Goal: Information Seeking & Learning: Check status

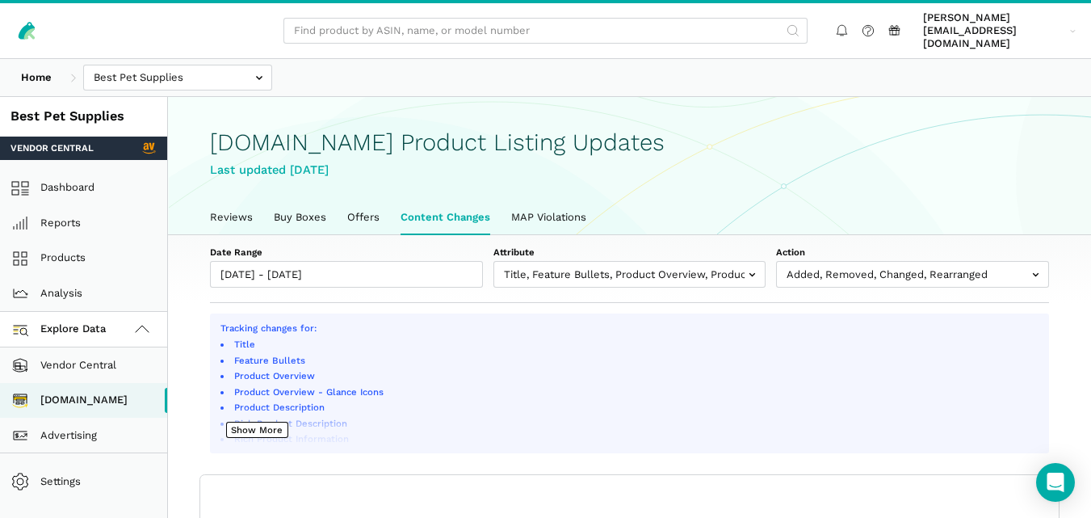
select select "100"
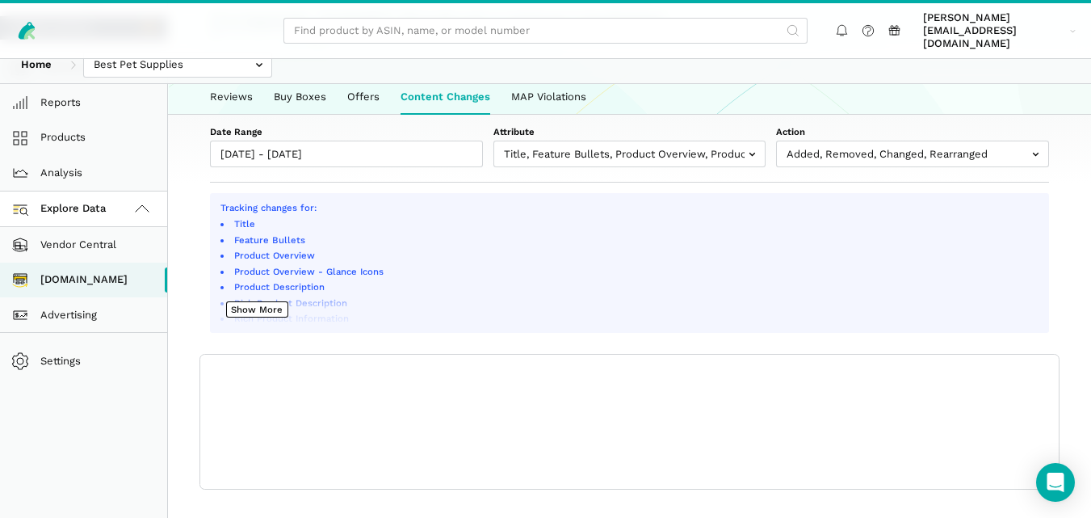
scroll to position [6, 0]
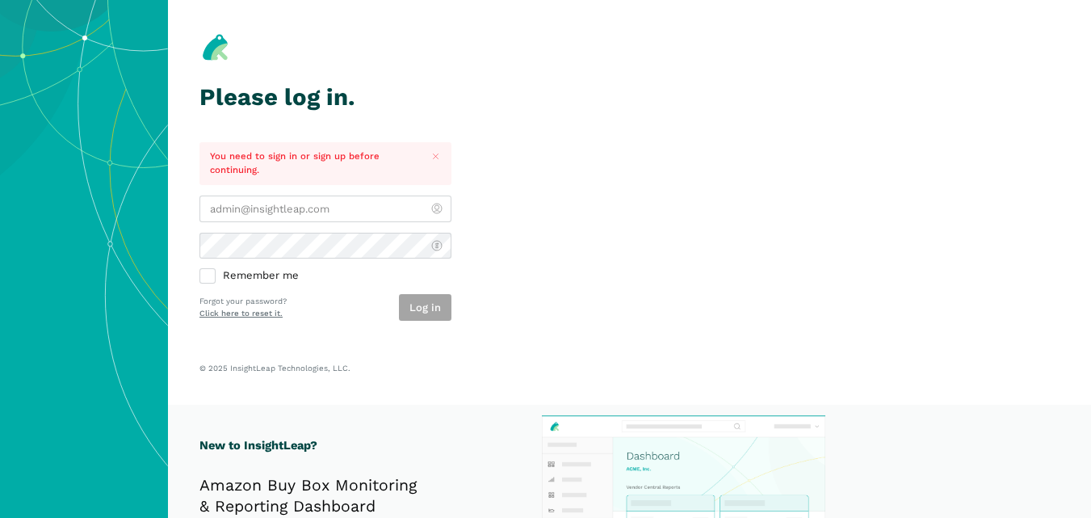
type input "[PERSON_NAME][EMAIL_ADDRESS][DOMAIN_NAME]"
click at [409, 301] on div "Log in" at bounding box center [425, 307] width 53 height 27
click at [430, 313] on button "Log in" at bounding box center [425, 307] width 53 height 27
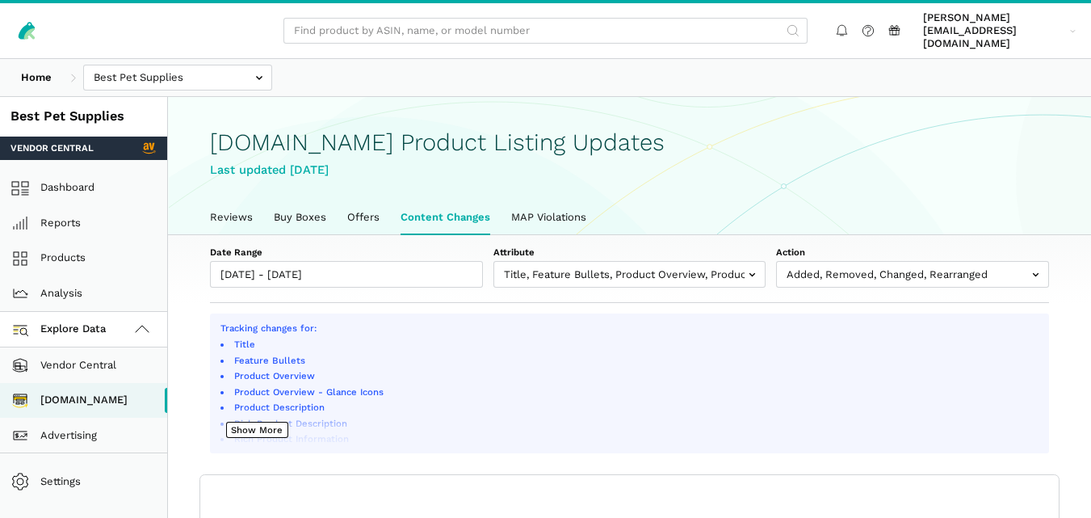
scroll to position [6, 0]
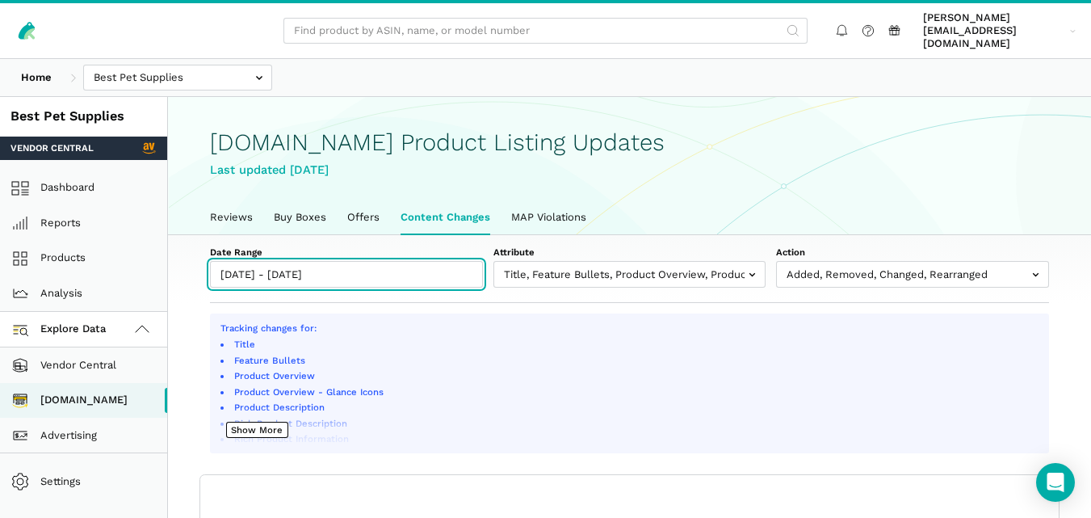
type input "[DATE]"
click at [388, 271] on input "[DATE] - [DATE]" at bounding box center [346, 274] width 273 height 27
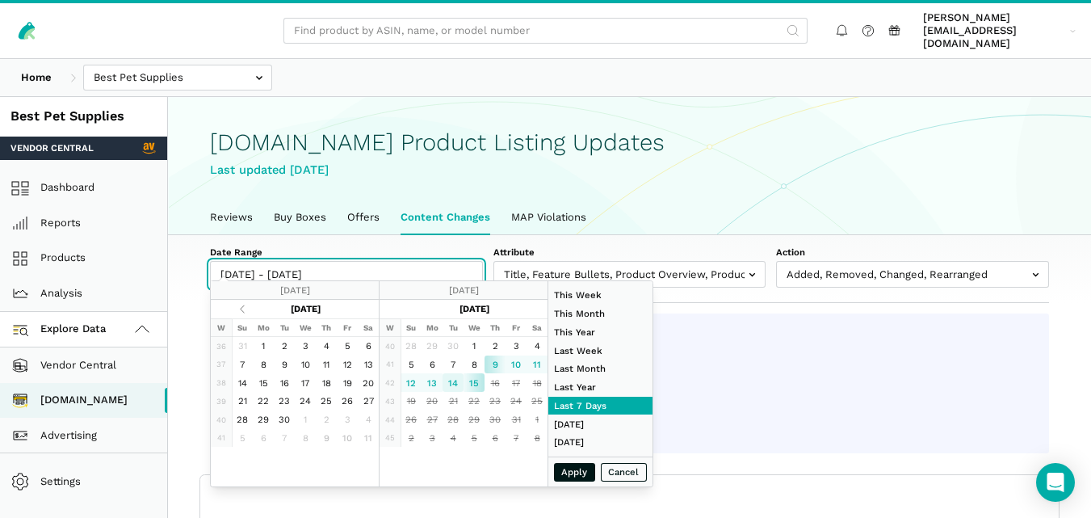
type input "[DATE]"
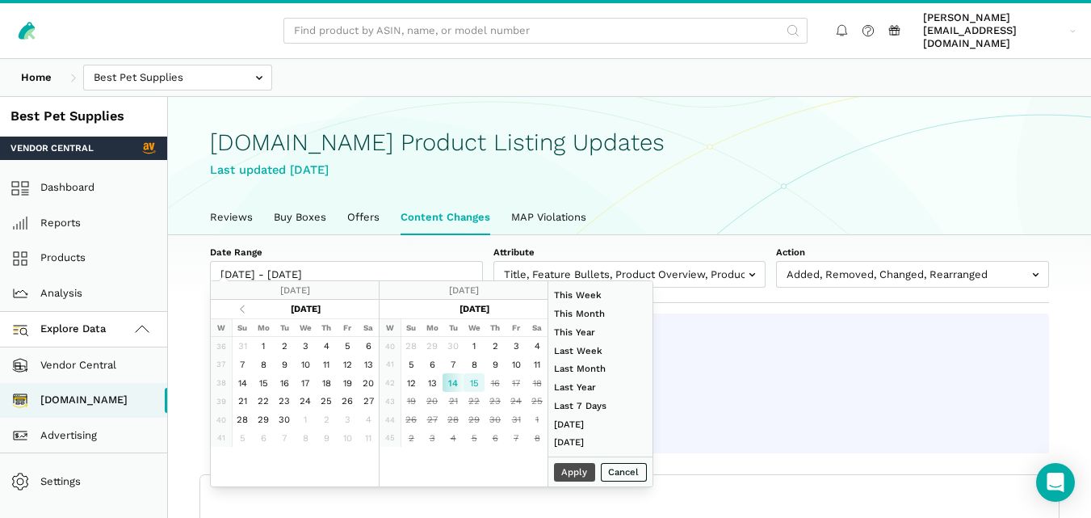
type input "[DATE]"
type input "08/01/2025"
type input "08/31/2025"
type input "[DATE]"
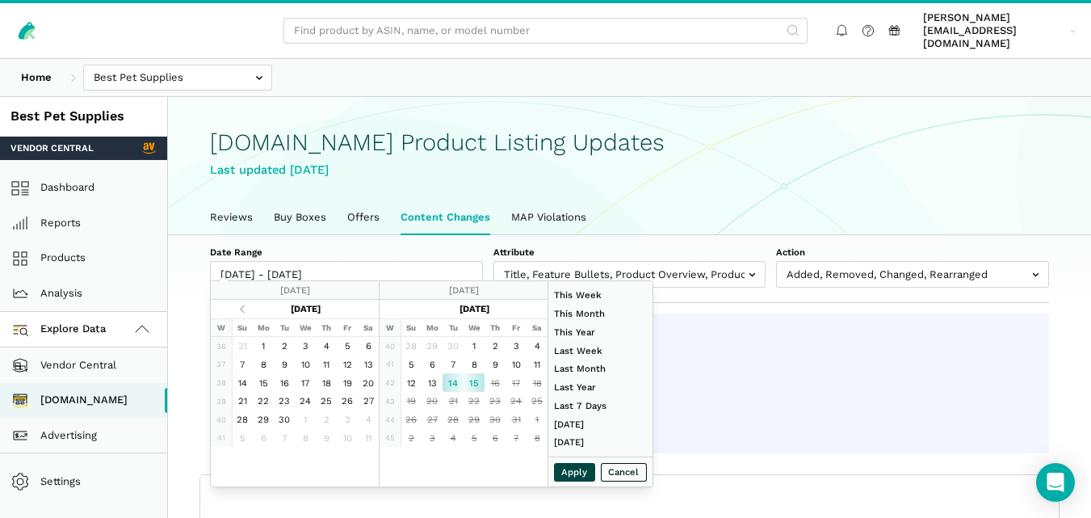
click at [566, 465] on button "Apply" at bounding box center [575, 472] width 42 height 19
type input "[DATE] - [DATE]"
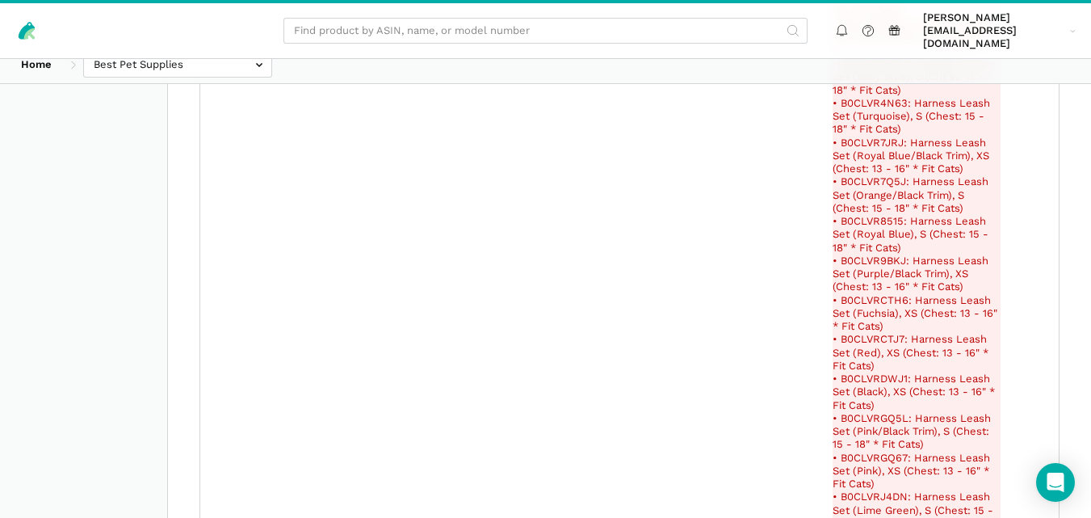
scroll to position [36028, 0]
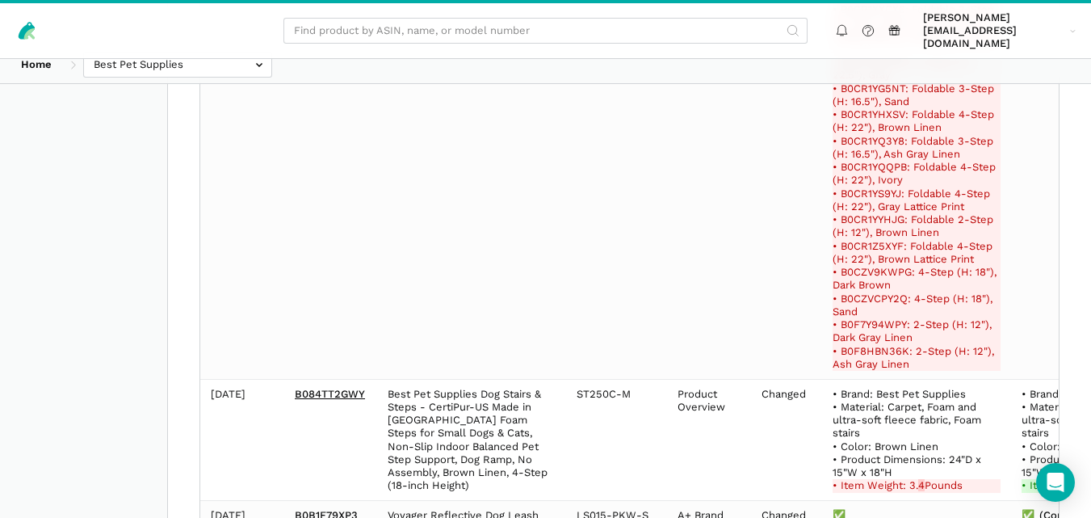
select select "100"
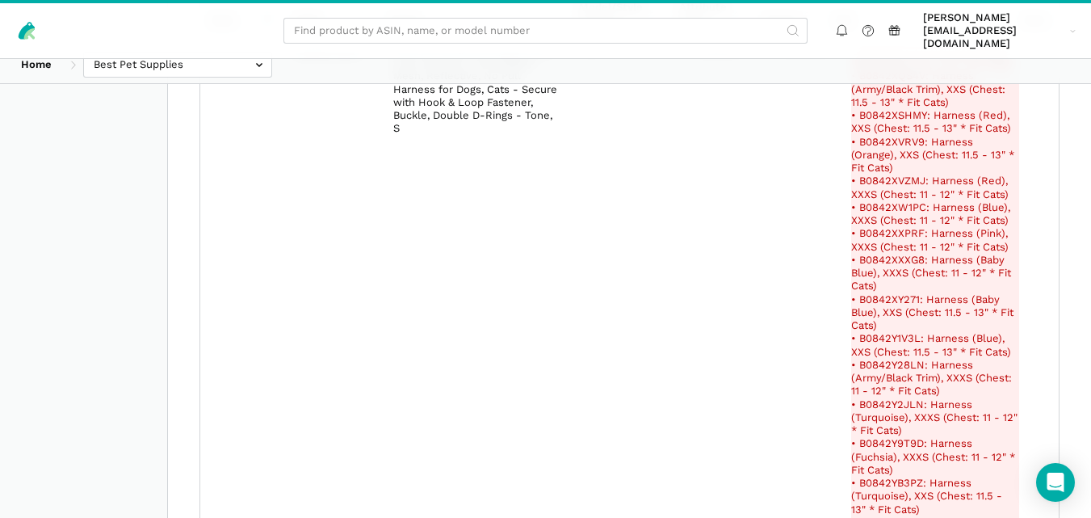
scroll to position [0, 0]
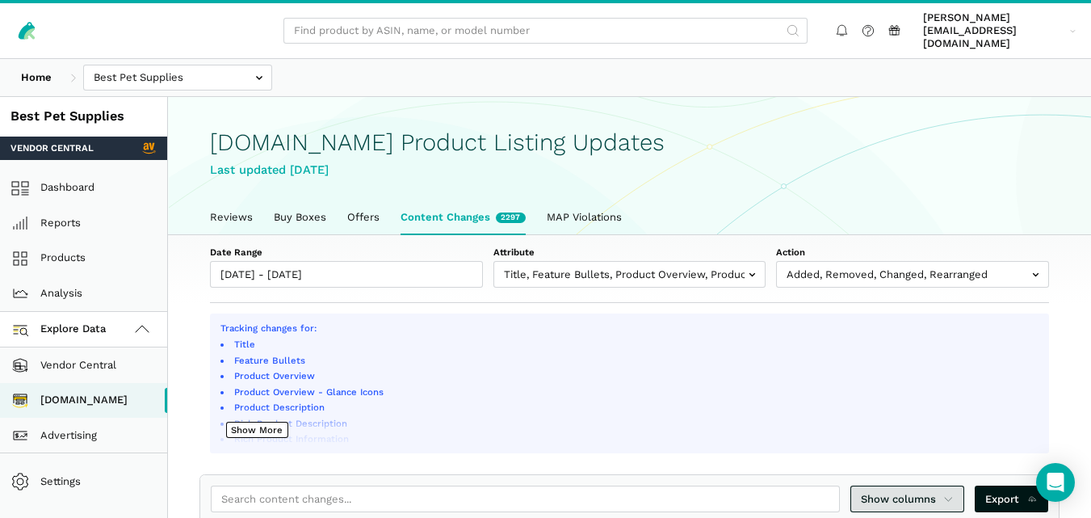
click at [950, 491] on icon at bounding box center [949, 499] width 11 height 16
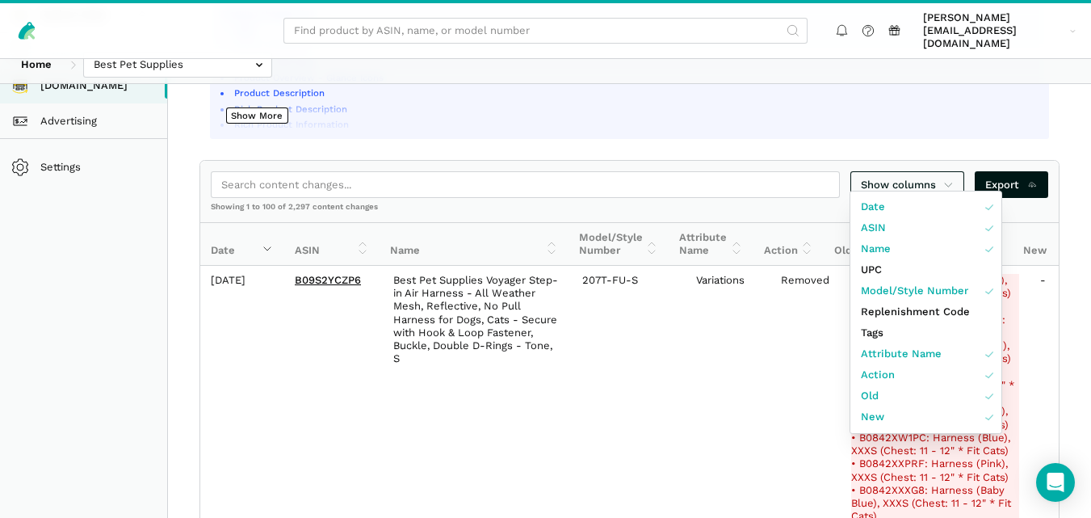
scroll to position [323, 0]
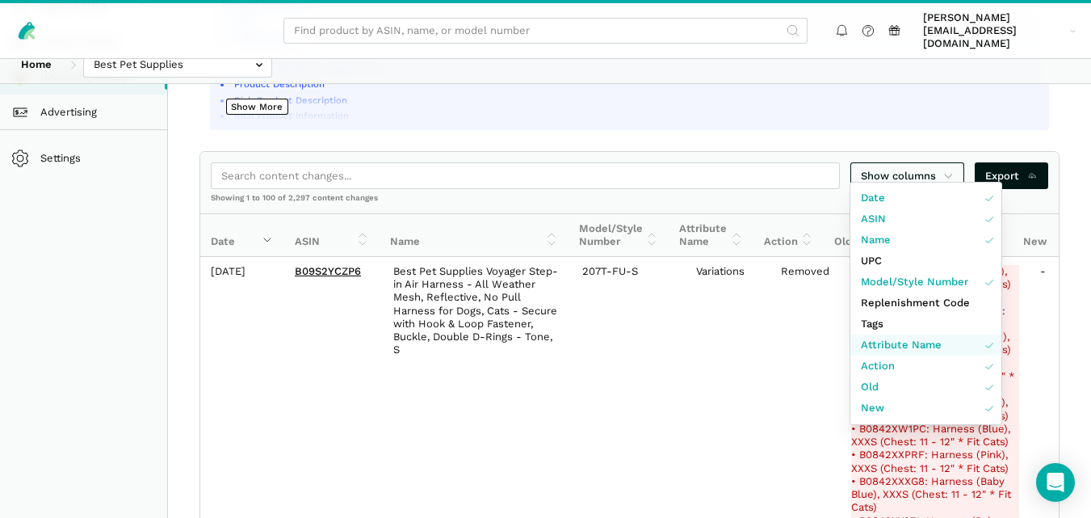
click at [930, 349] on span "Attribute Name" at bounding box center [901, 345] width 81 height 16
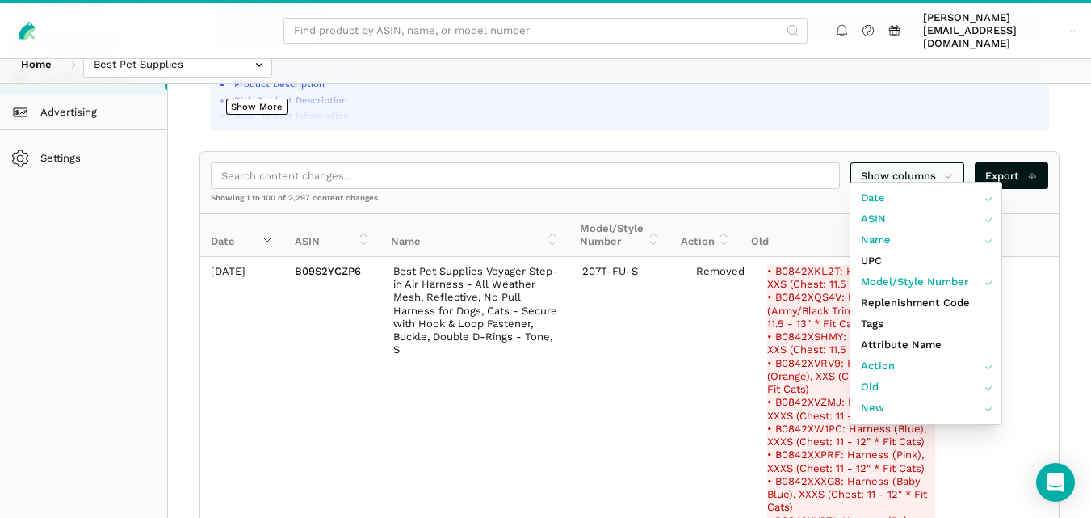
click at [1073, 327] on div at bounding box center [545, 259] width 1091 height 518
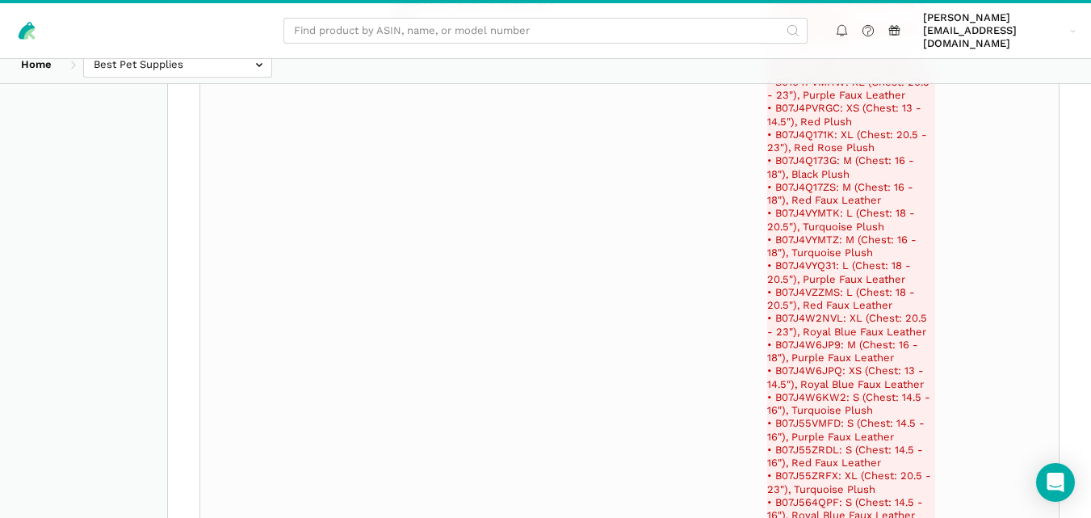
scroll to position [217458, 0]
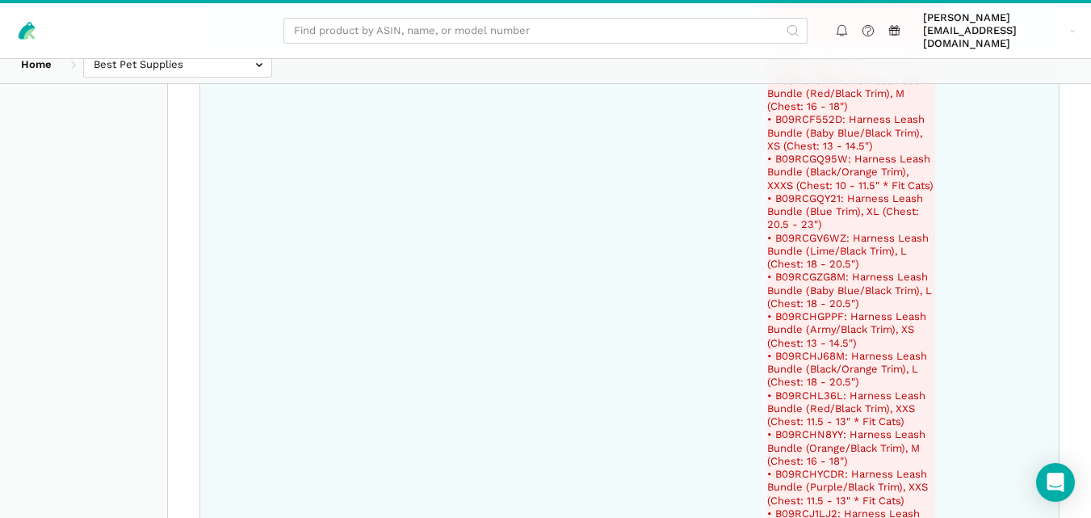
click at [814, 192] on del "• B09RCGQ95W: Harness Leash Bundle (Black/Orange Trim), XXXS (Chest: 10 - 11.5"…" at bounding box center [851, 173] width 168 height 40
copy del "B09RCGQ95W"
click at [798, 114] on del "• B09RCF3PBM: Harness Leash Bundle (Red/Black Trim), M (Chest: 16 - 18")" at bounding box center [851, 94] width 168 height 40
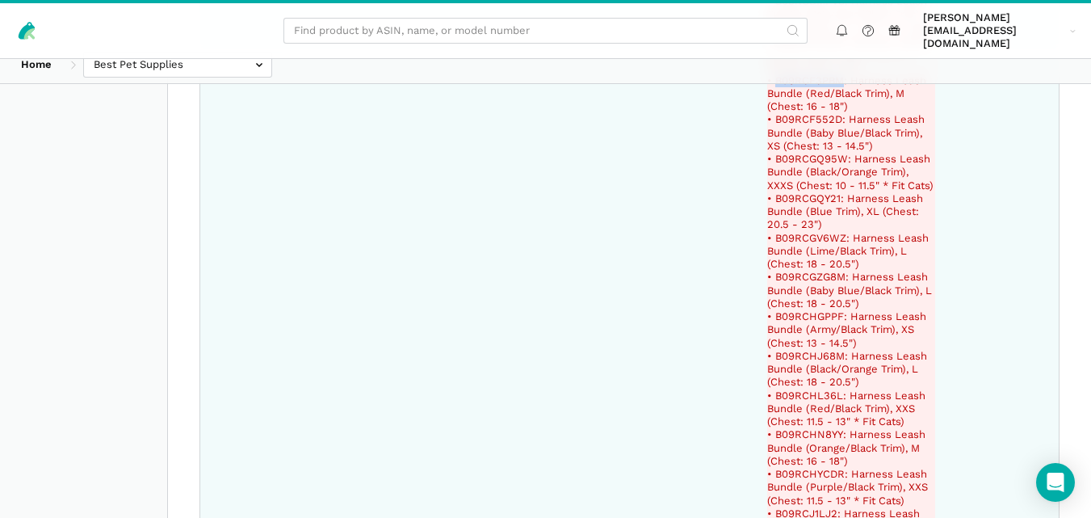
copy del "B09RCF3PBM"
click at [801, 74] on del "• B09RCF2PNR: Harness Leash Bundle (Black/Pink Trim), XL (Chest: 20.5 - 23")" at bounding box center [851, 55] width 168 height 40
copy del "B09RCF2PNR"
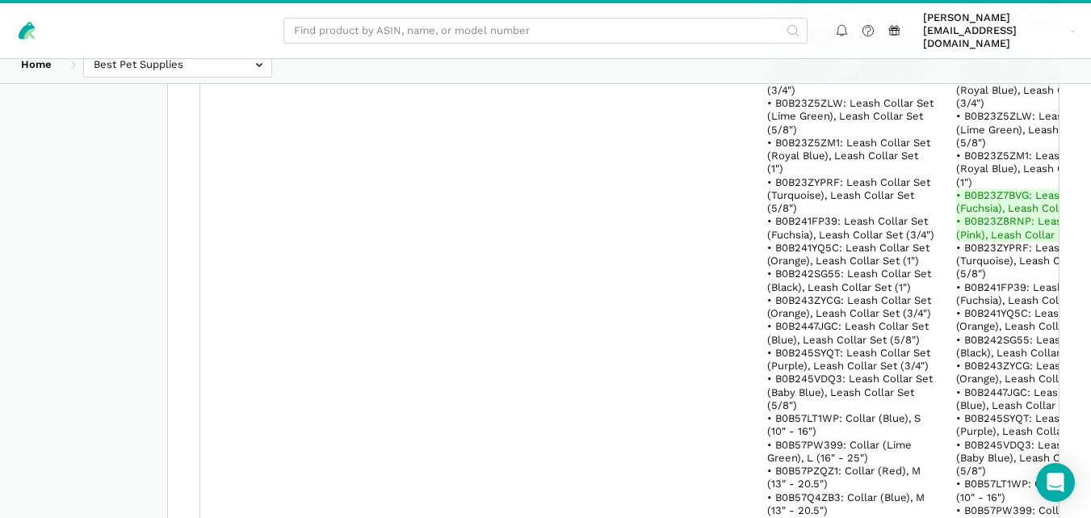
scroll to position [302193, 0]
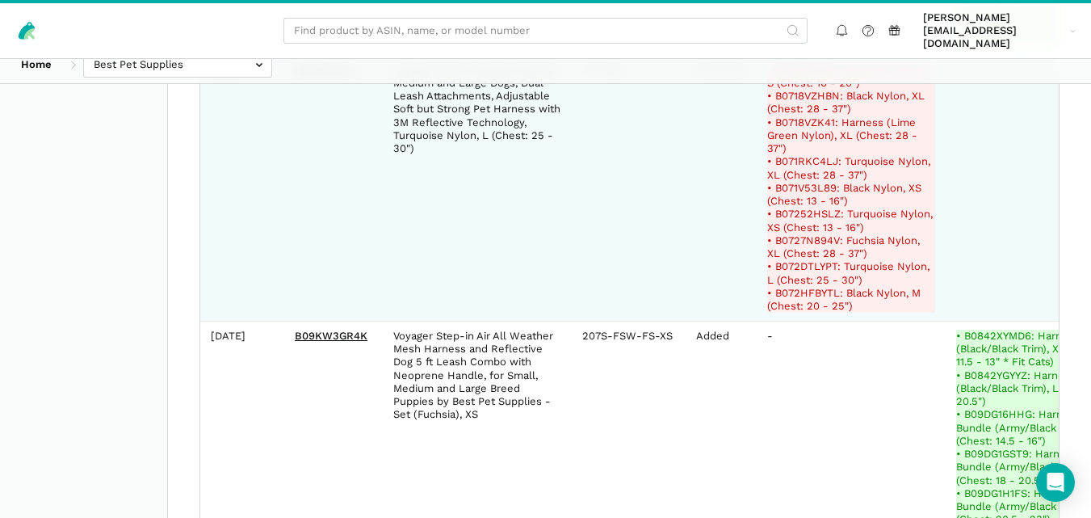
click at [809, 90] on del "• B07114266K: Turquoise Nylon, S (Chest: 16 - 20")" at bounding box center [851, 77] width 168 height 27
copy del "B07114266K"
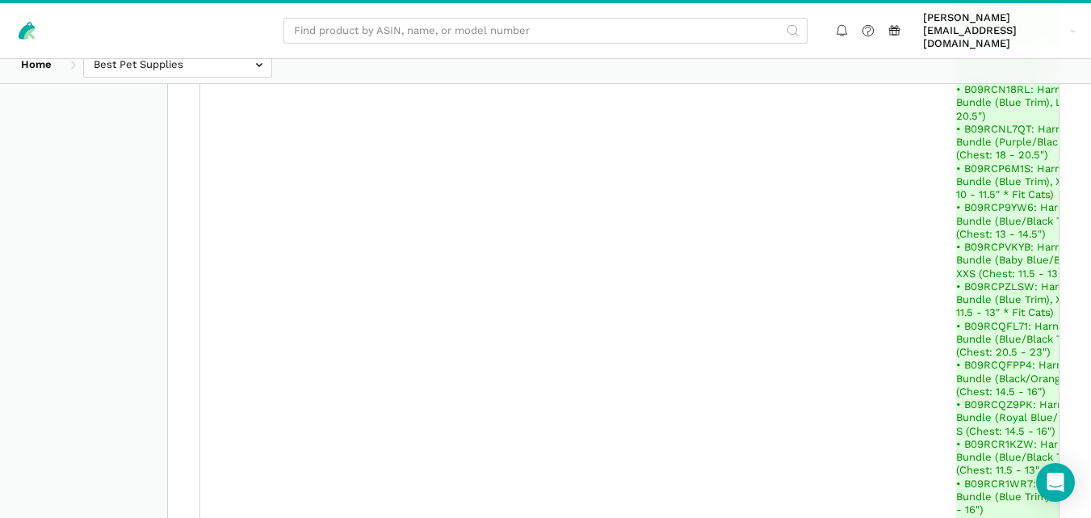
scroll to position [311403, 0]
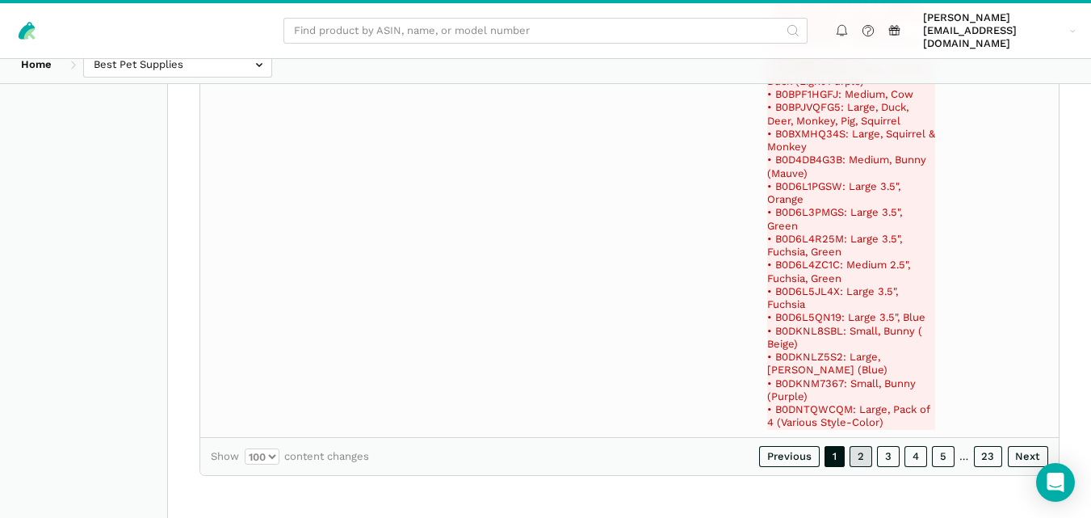
click at [860, 456] on link "2" at bounding box center [861, 456] width 23 height 21
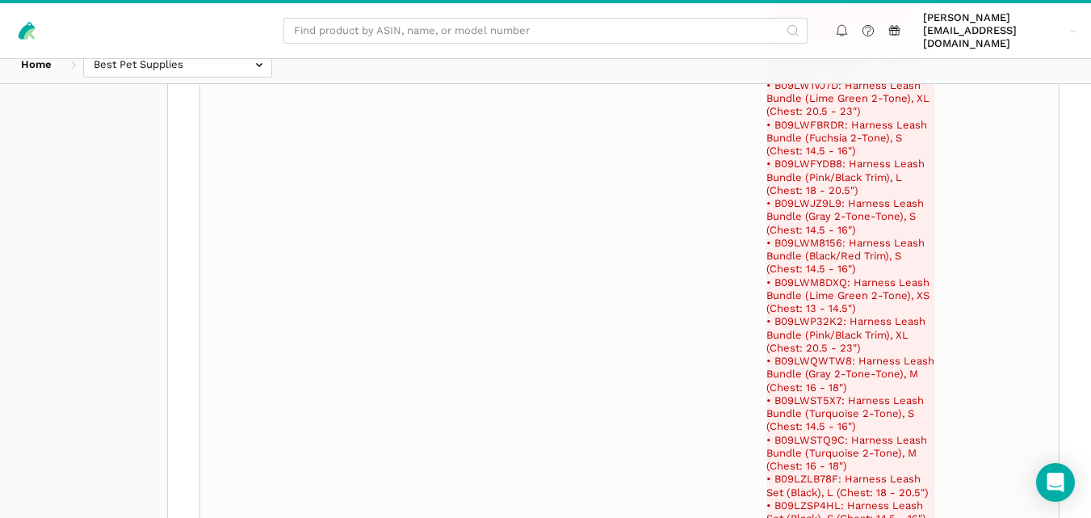
scroll to position [286345, 0]
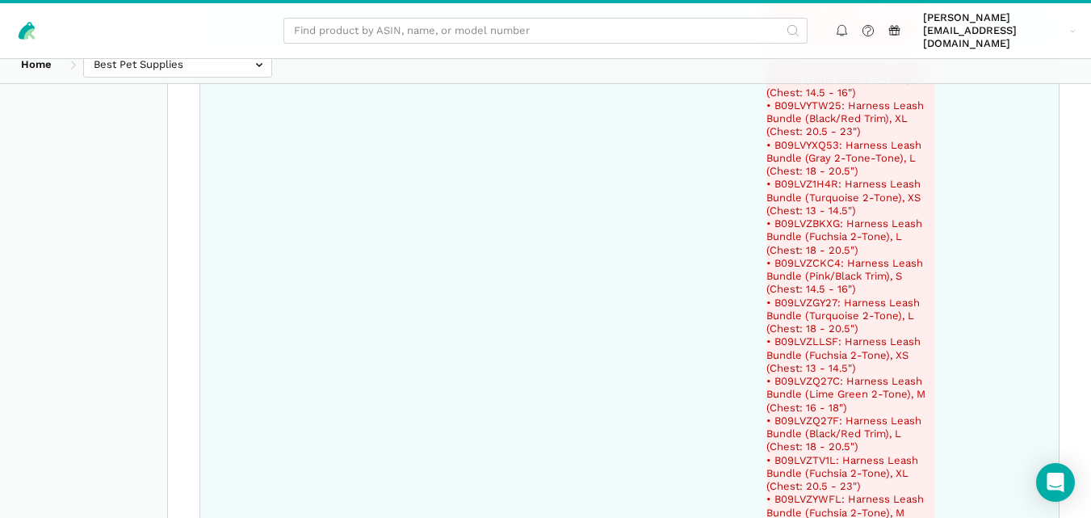
copy del "B09LW1CBSV"
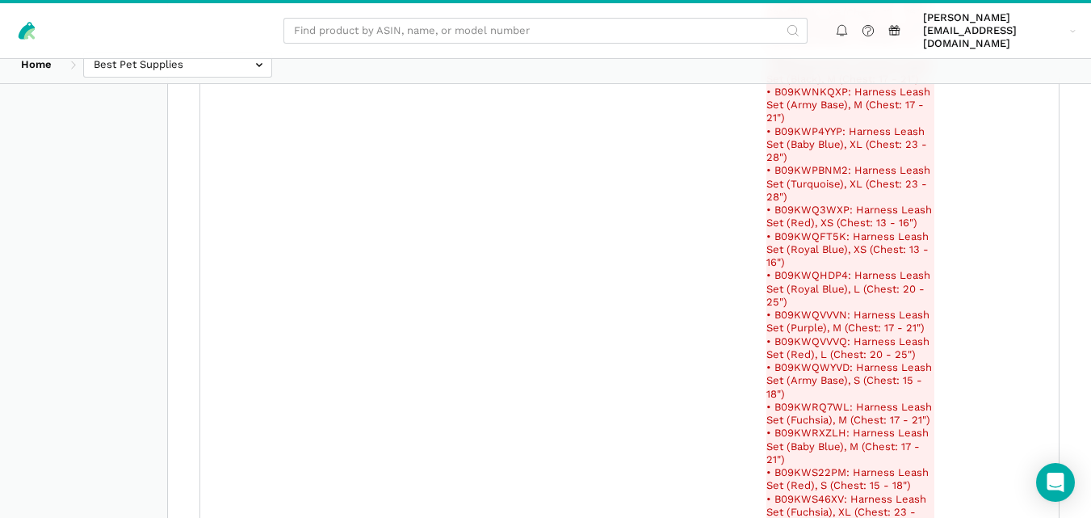
scroll to position [65549, 0]
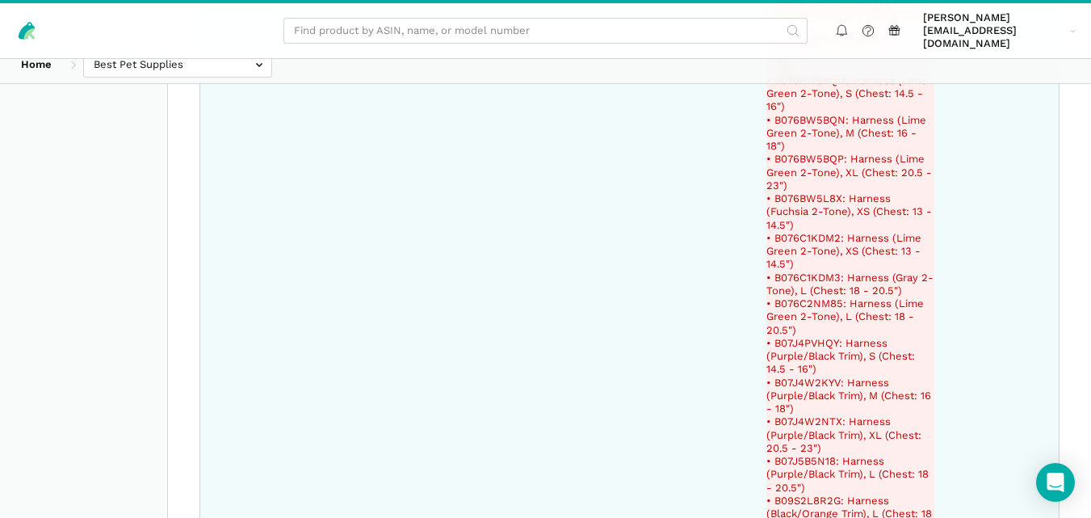
click at [794, 232] on del "• B076C1KDM2: Harness (Lime Green 2-Tone), XS (Chest: 13 - 14.5")" at bounding box center [851, 252] width 168 height 40
copy del "B076C1KDM2"
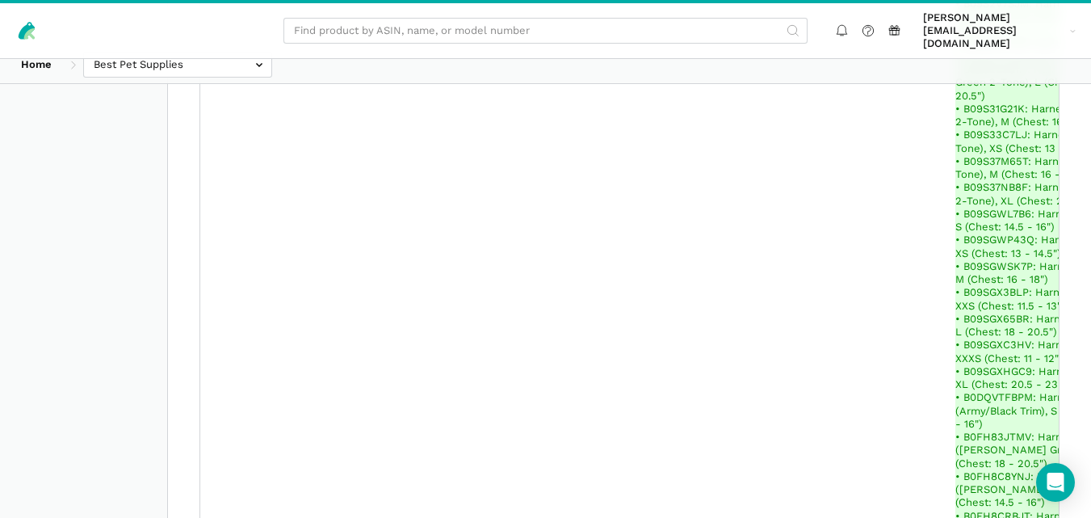
scroll to position [289795, 0]
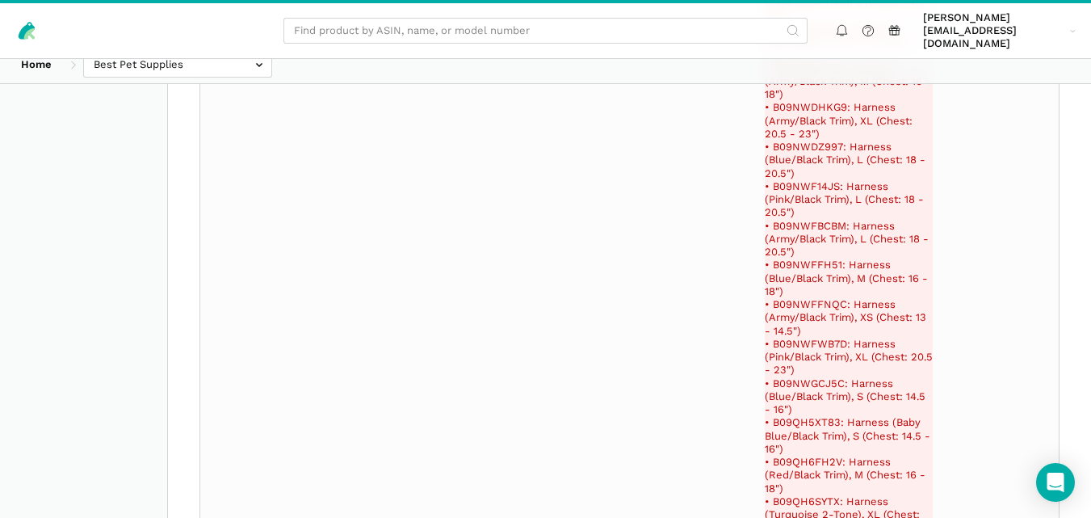
scroll to position [211710, 0]
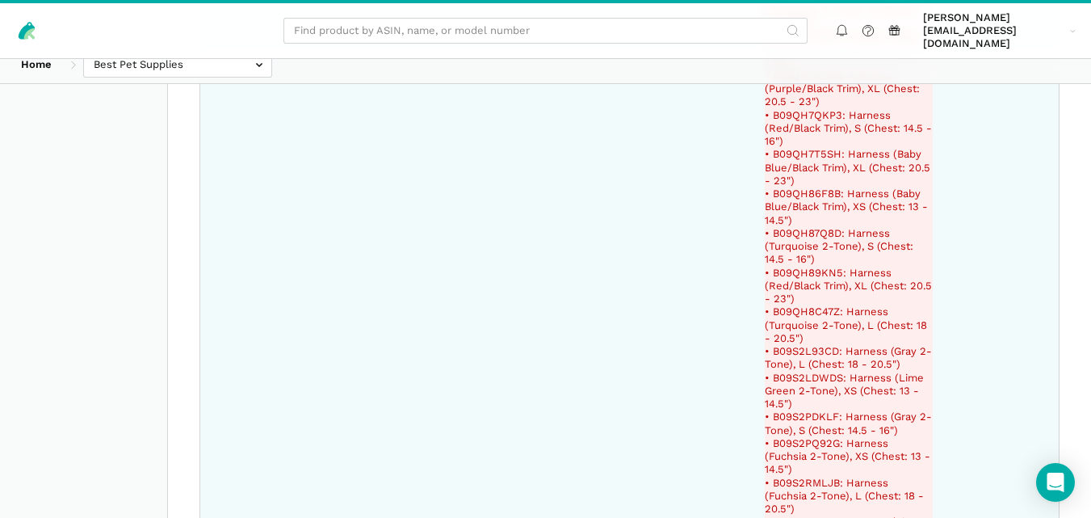
click at [806, 437] on del "• B09S2PQ92G: Harness (Fuchsia 2-Tone), XS (Chest: 13 - 14.5")" at bounding box center [849, 457] width 168 height 40
copy del "B09S2PQ92G"
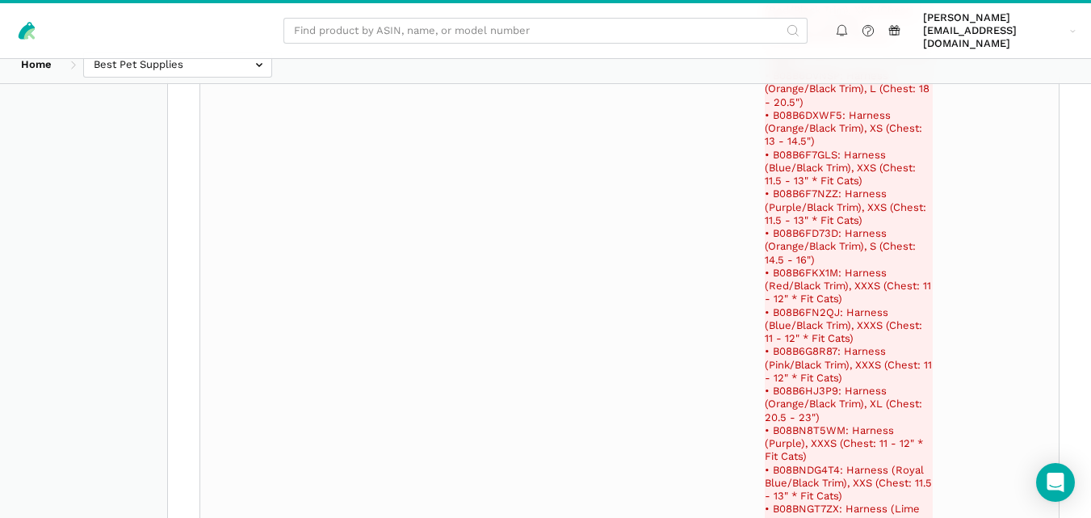
scroll to position [217632, 0]
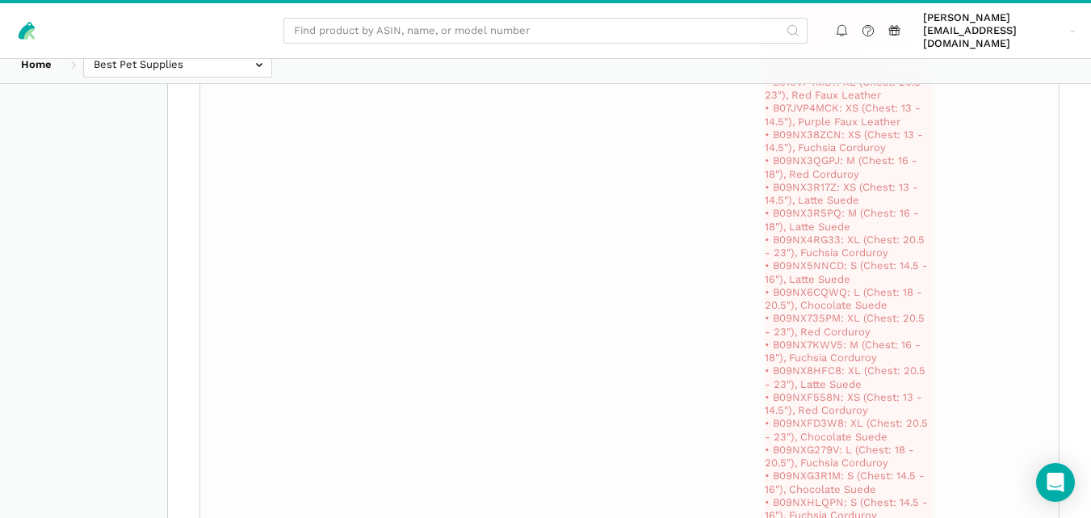
scroll to position [198346, 0]
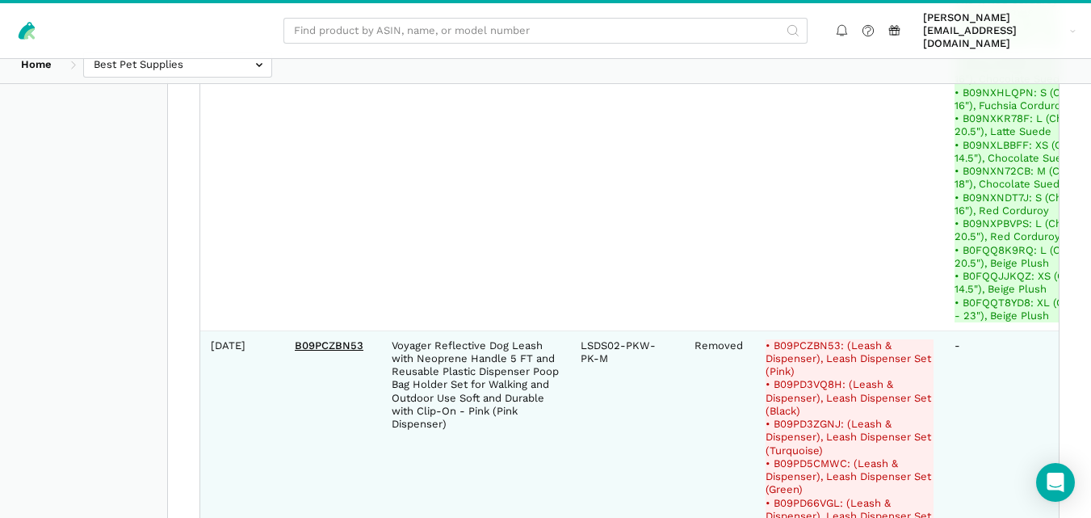
copy del "B09PD7D7T7"
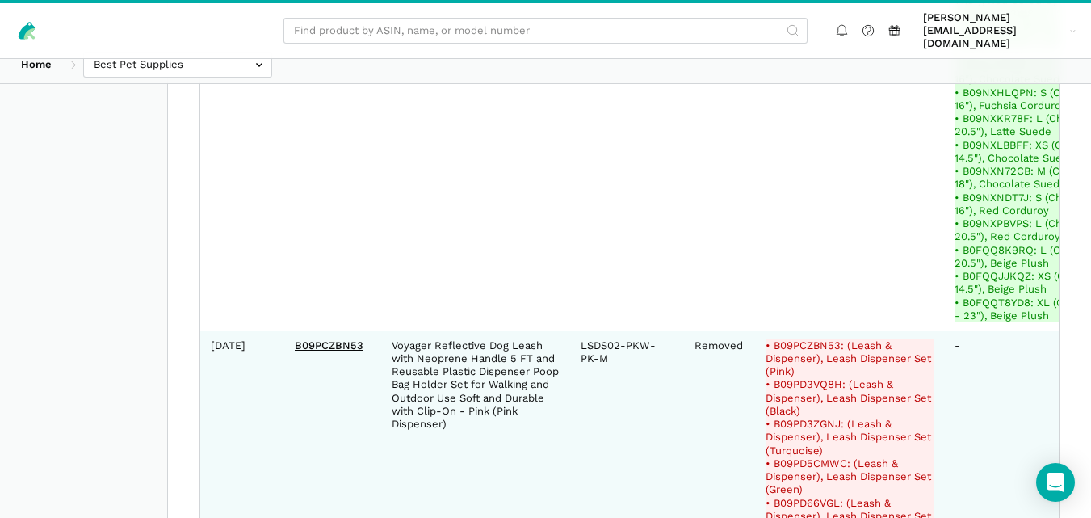
copy del "B09PD7B6F7"
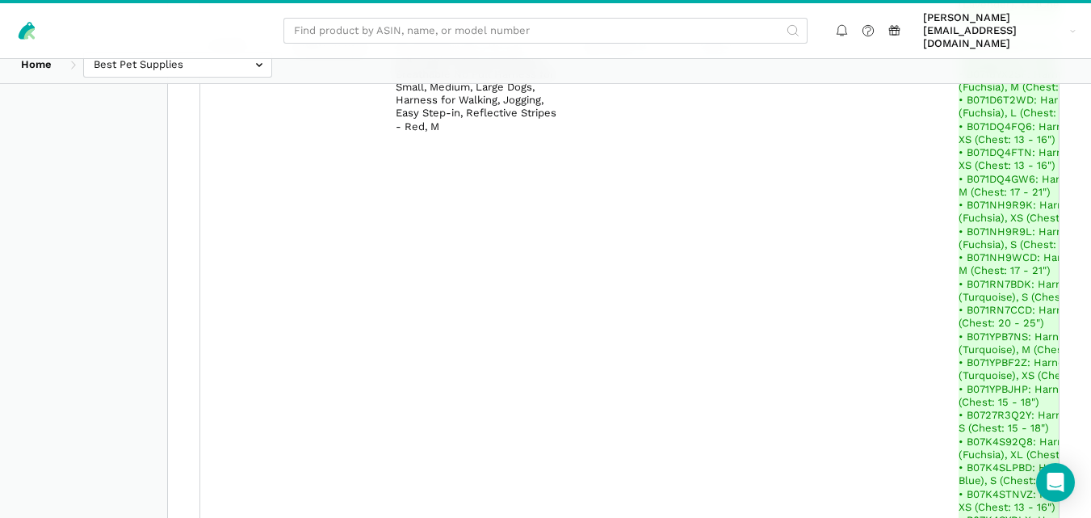
scroll to position [243756, 0]
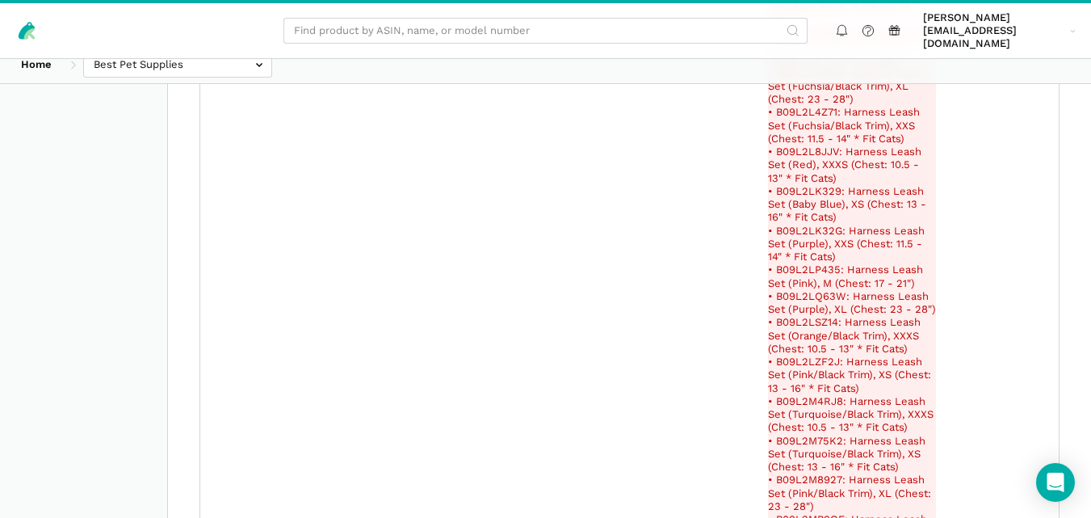
scroll to position [251120, 0]
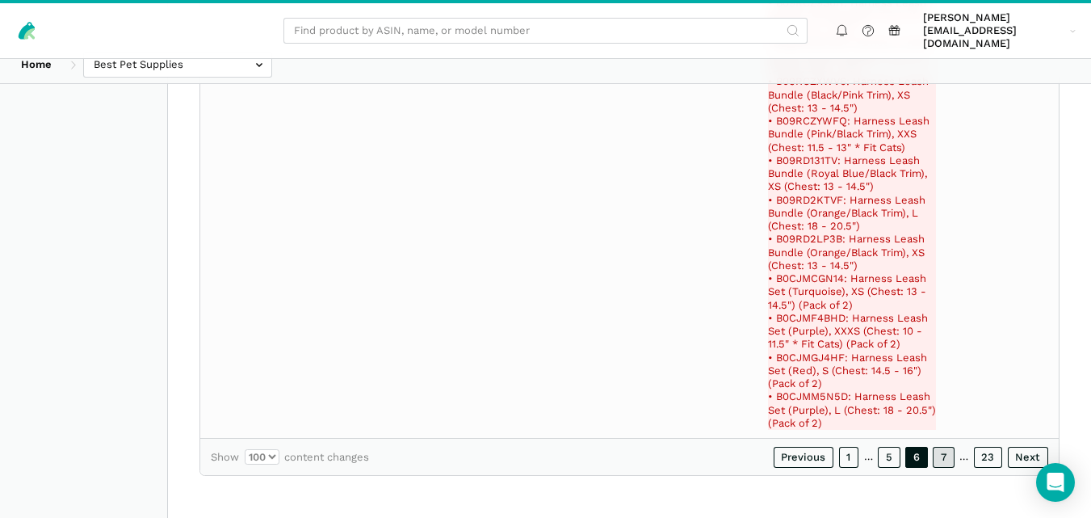
click at [944, 449] on link "7" at bounding box center [944, 457] width 22 height 21
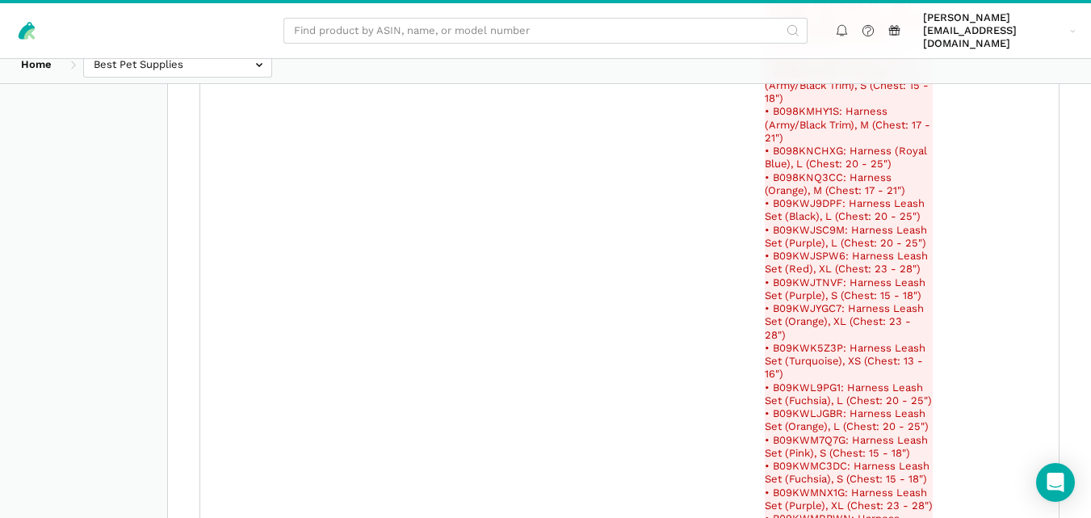
scroll to position [234518, 0]
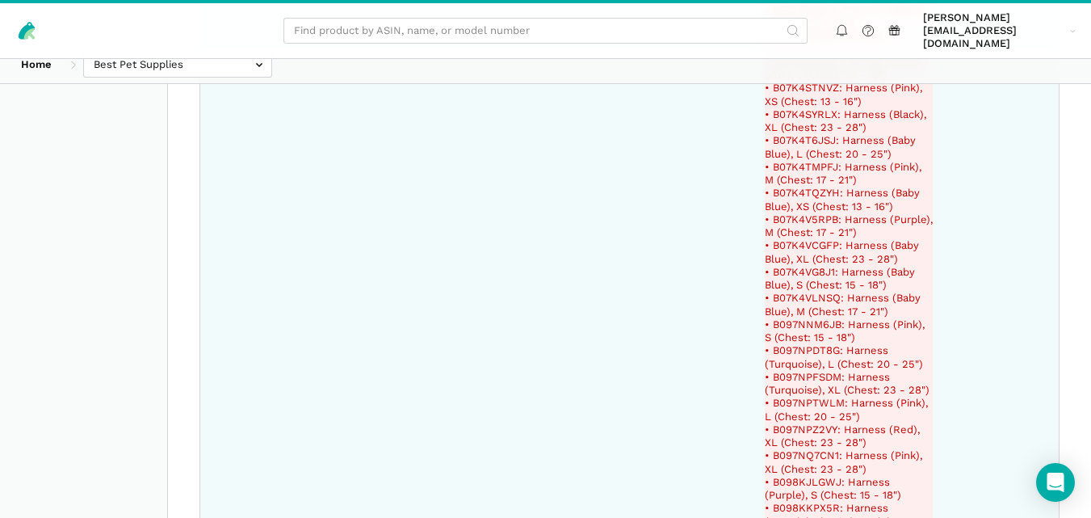
click at [800, 108] on del "• B07K4STNVZ: Harness (Pink), XS (Chest: 13 - 16")" at bounding box center [849, 95] width 168 height 27
copy del "B07K4STNVZ"
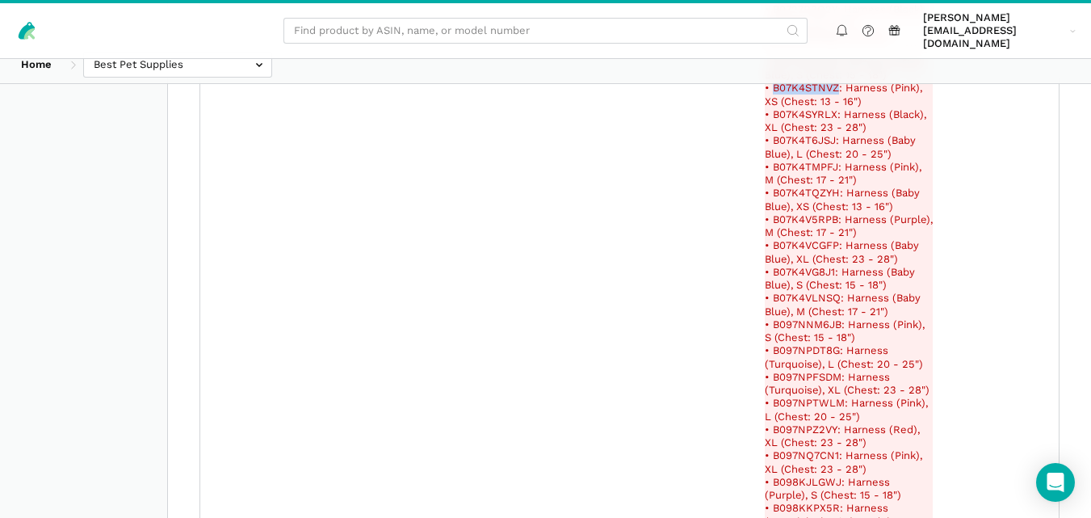
scroll to position [240237, 0]
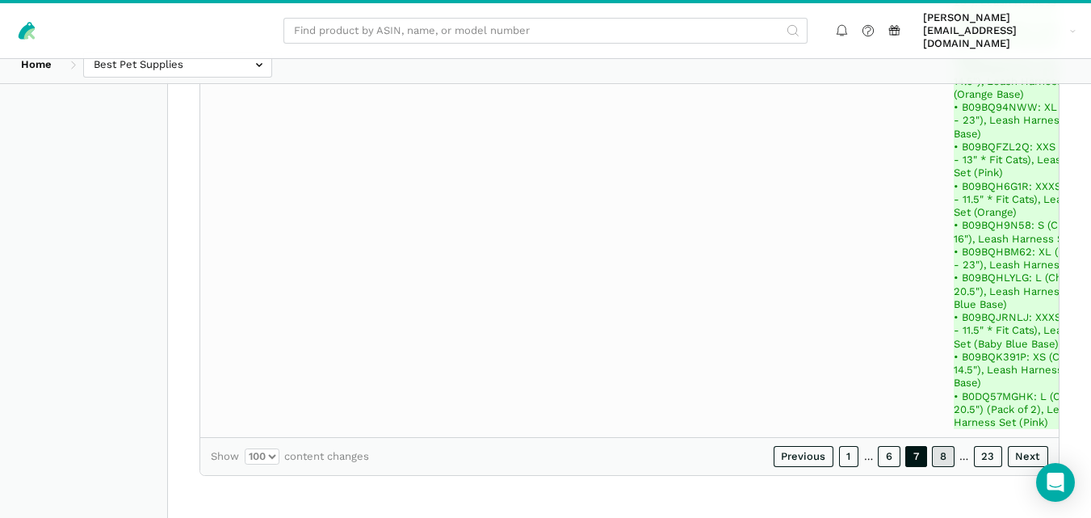
click at [948, 455] on link "8" at bounding box center [943, 456] width 23 height 21
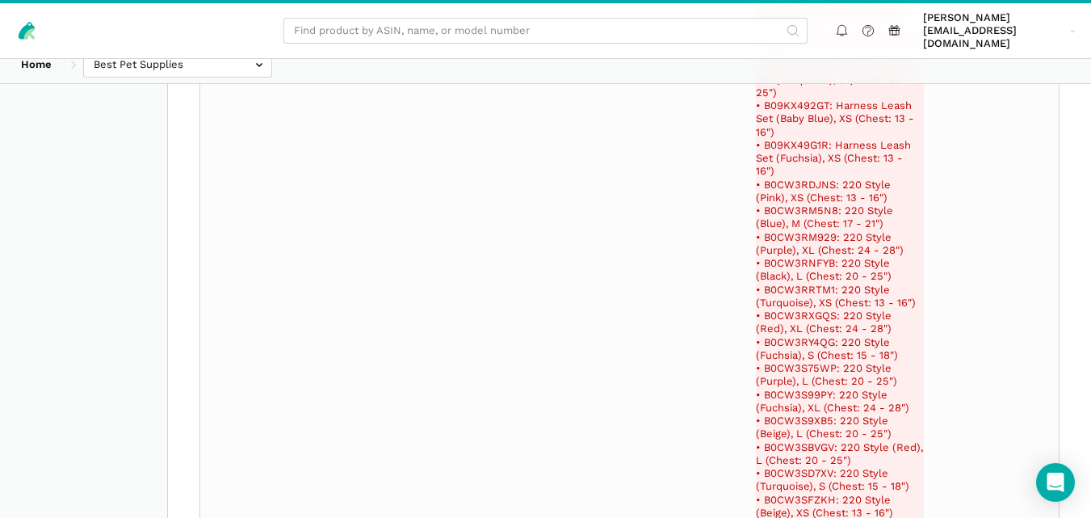
scroll to position [269644, 0]
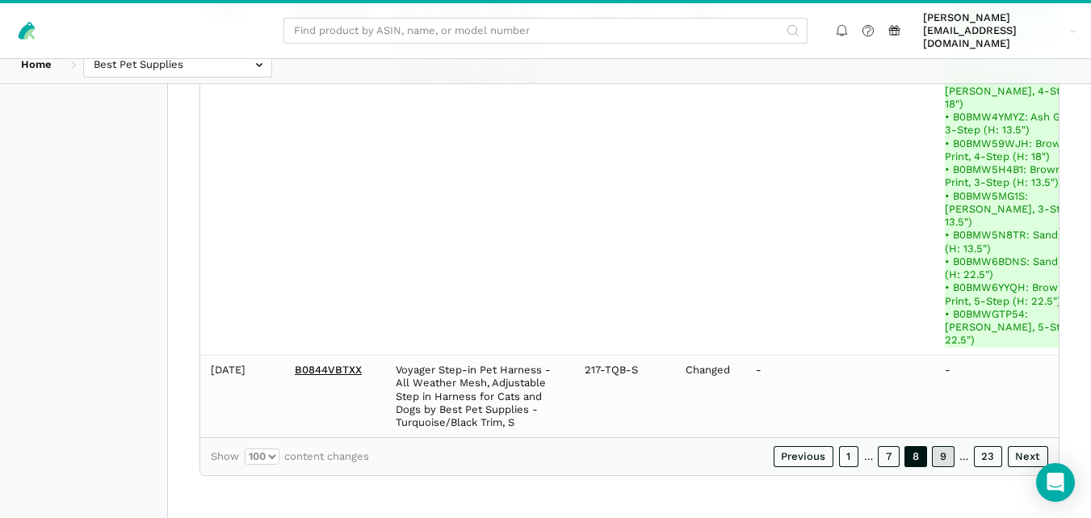
click at [952, 456] on link "9" at bounding box center [943, 456] width 23 height 21
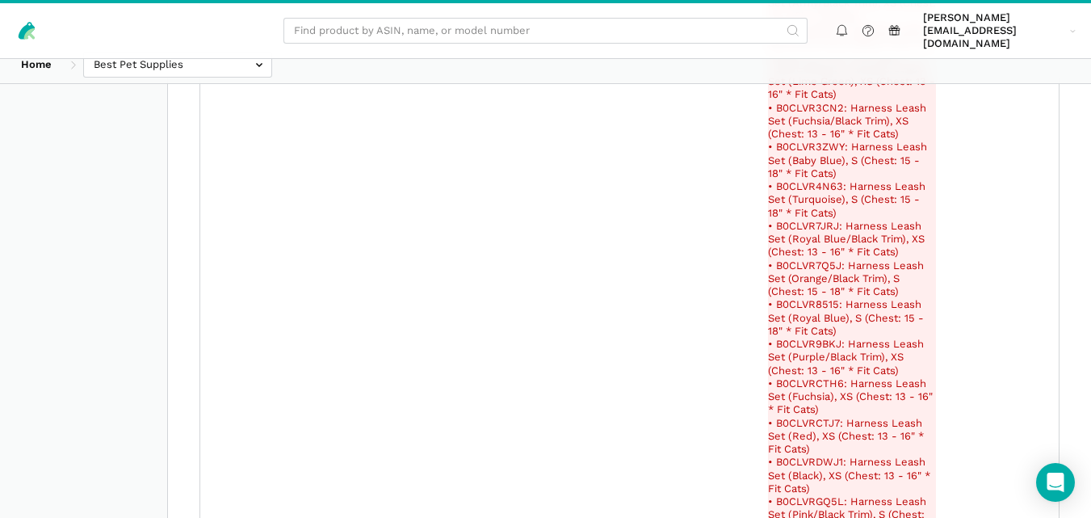
scroll to position [280068, 0]
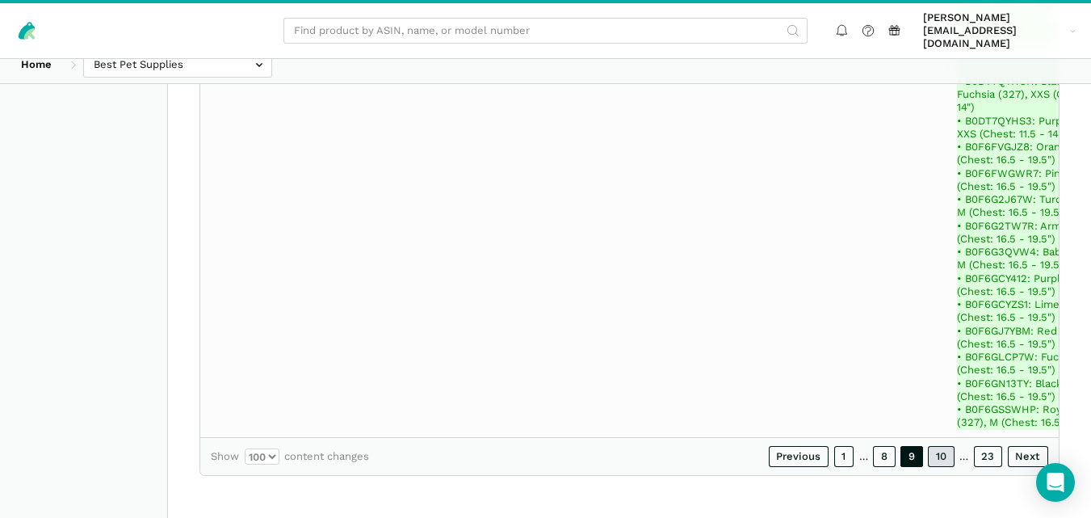
click at [940, 448] on link "10" at bounding box center [941, 456] width 27 height 21
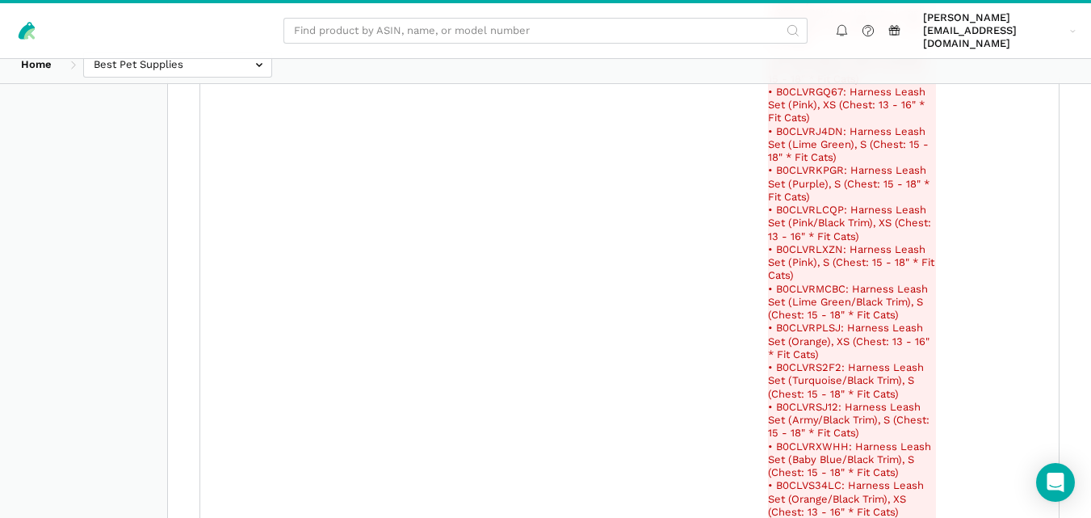
scroll to position [16354, 0]
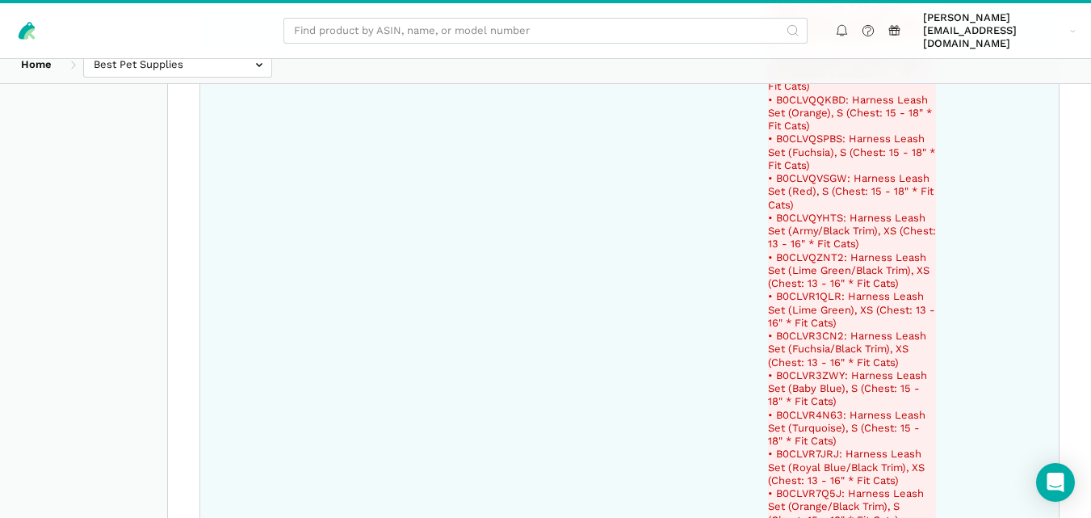
click at [814, 132] on del "• B0CLVQSPBS: Harness Leash Set (Fuchsia), S (Chest: 15 - 18" * Fit Cats)" at bounding box center [852, 152] width 168 height 40
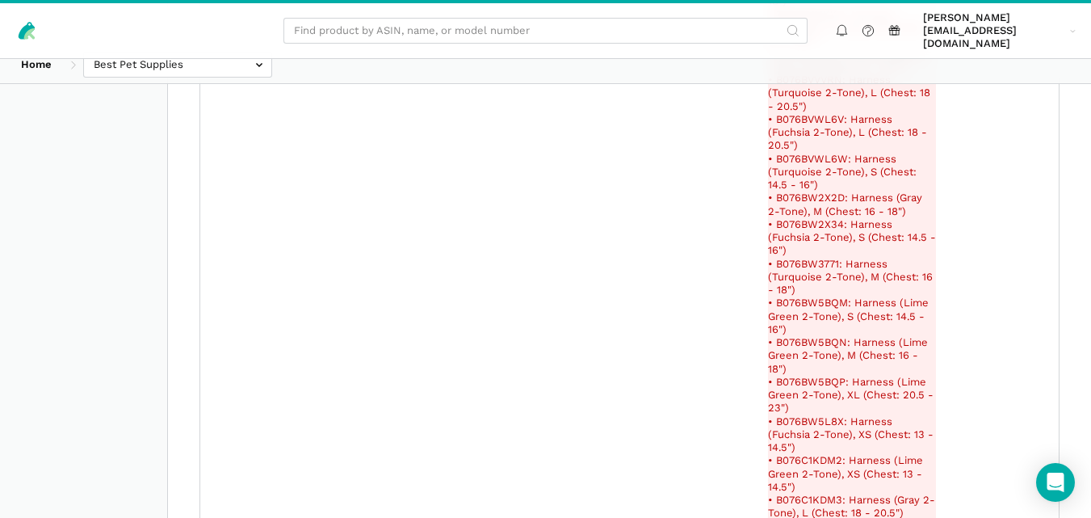
scroll to position [246565, 0]
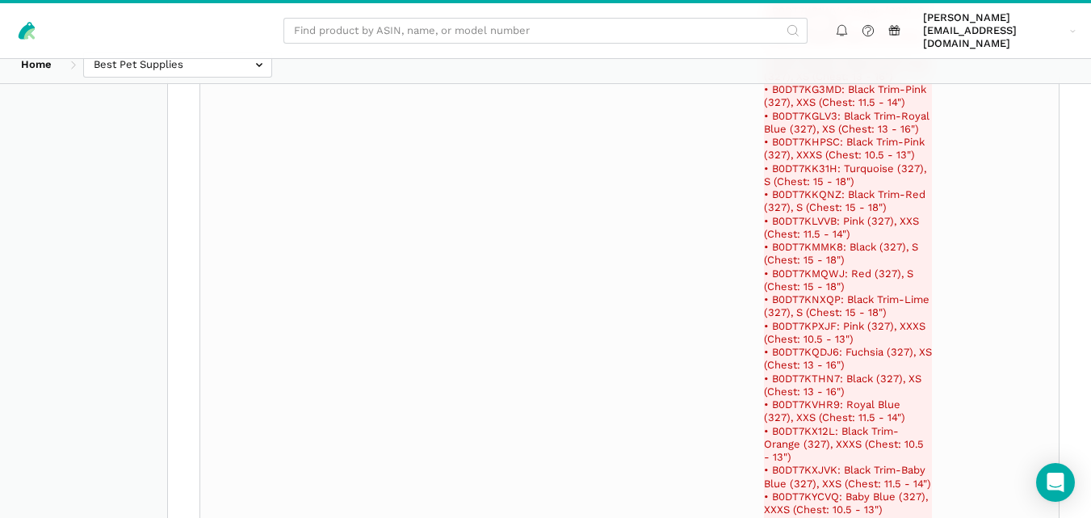
scroll to position [81554, 0]
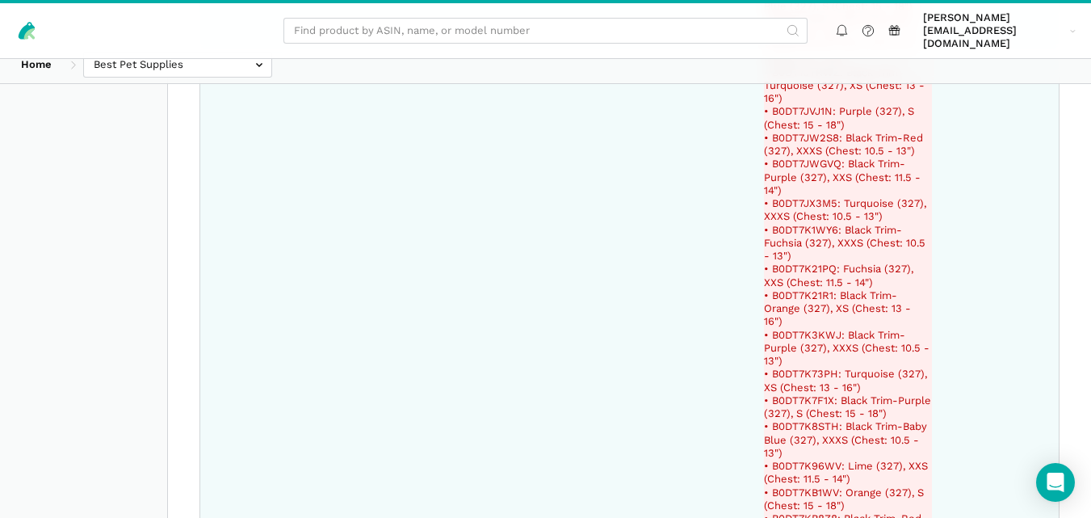
click at [808, 368] on del "• B0DT7K73PH: Turquoise (327), XS (Chest: 13 - 16")" at bounding box center [848, 381] width 168 height 27
click at [793, 289] on del "• B0DT7K21R1: Black Trim-Orange (327), XS (Chest: 13 - 16")" at bounding box center [848, 309] width 168 height 40
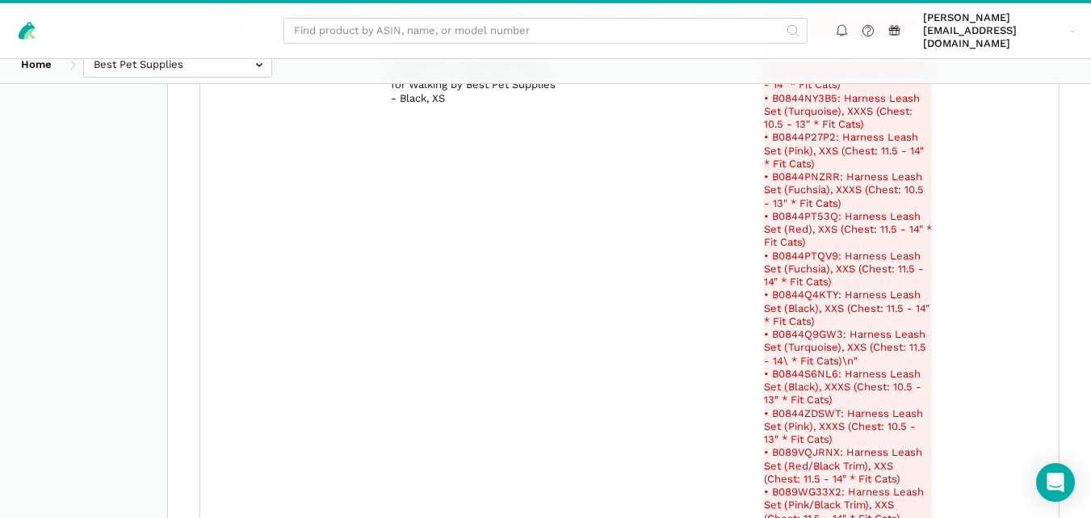
scroll to position [282877, 0]
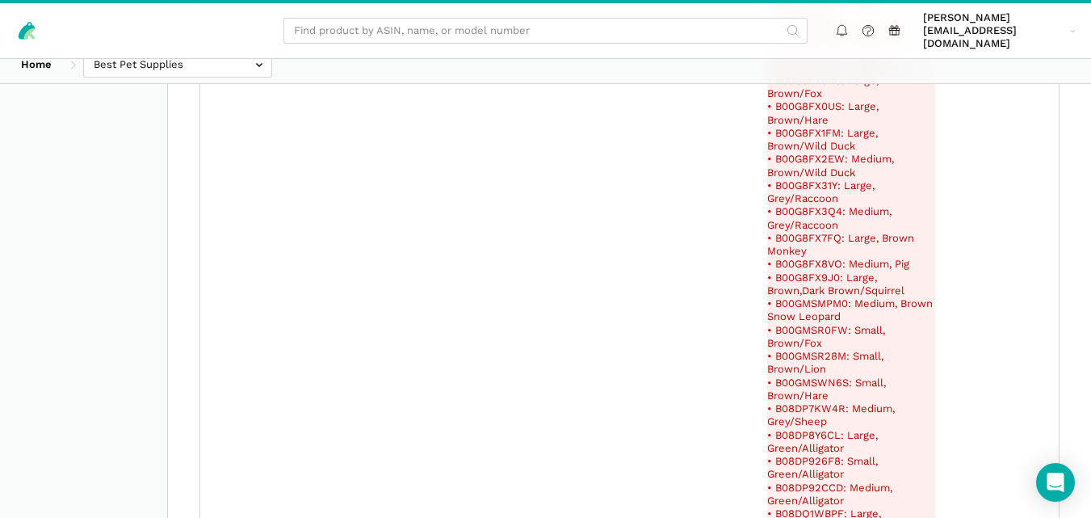
scroll to position [291252, 0]
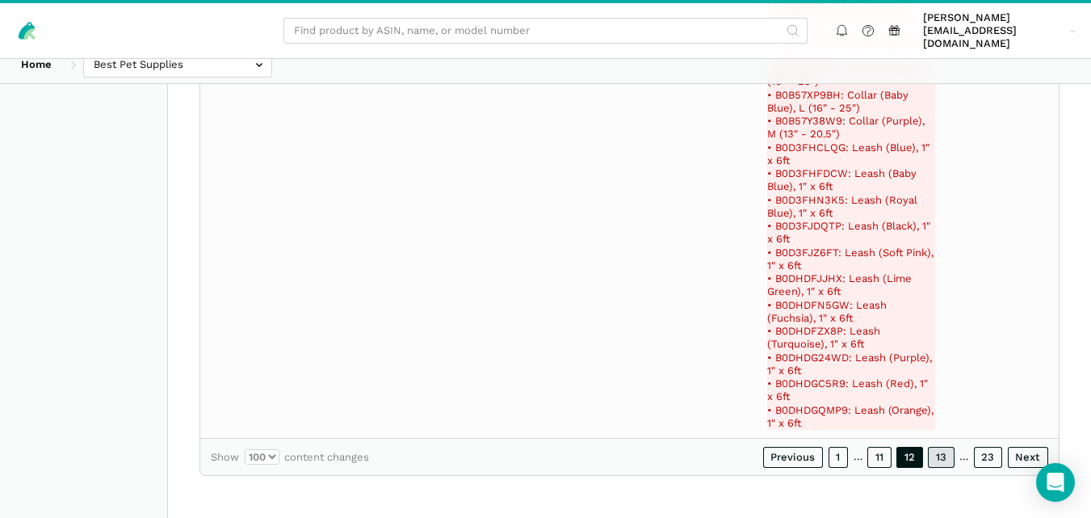
click at [942, 456] on link "13" at bounding box center [941, 457] width 27 height 21
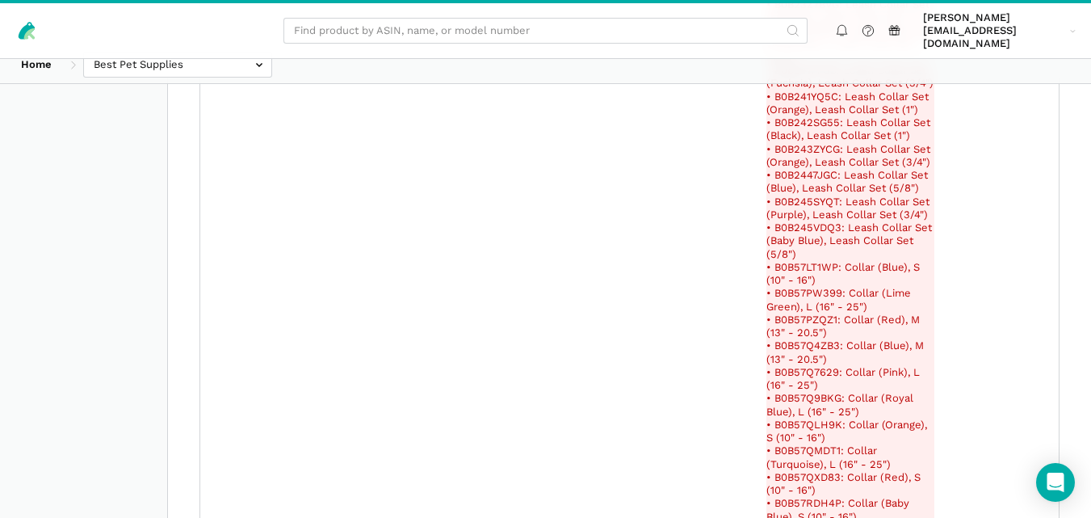
scroll to position [235904, 0]
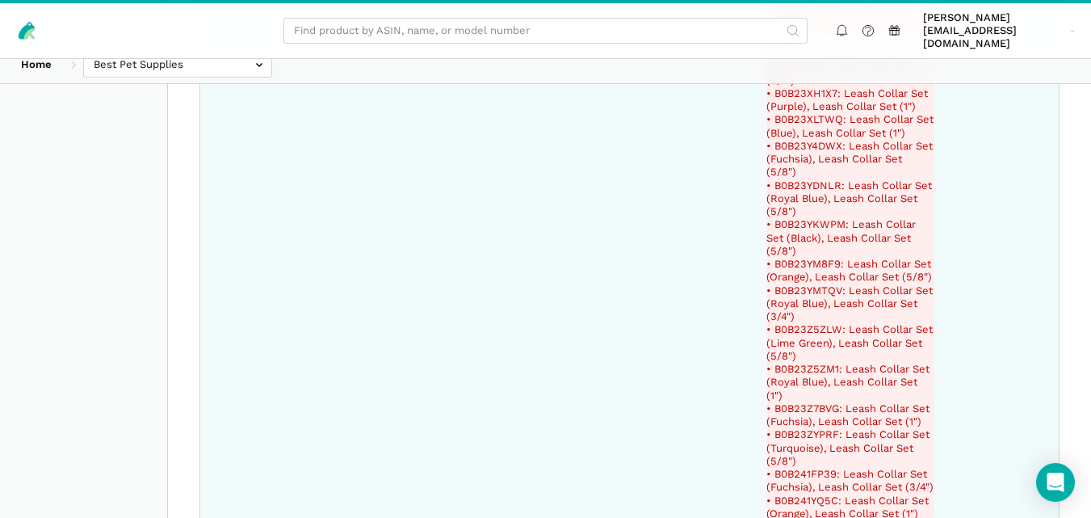
click at [801, 219] on del "• B0B23YDNLR: Leash Collar Set (Royal Blue), Leash Collar Set (5/8")" at bounding box center [851, 199] width 168 height 40
click at [797, 114] on del "• B0B23XH1X7: Leash Collar Set (Purple), Leash Collar Set (1")" at bounding box center [851, 100] width 168 height 27
click at [783, 87] on del "• B0B23X8CQF: Leash Collar Set (Baby Blue), Leash Collar Set (3/4")" at bounding box center [851, 68] width 168 height 40
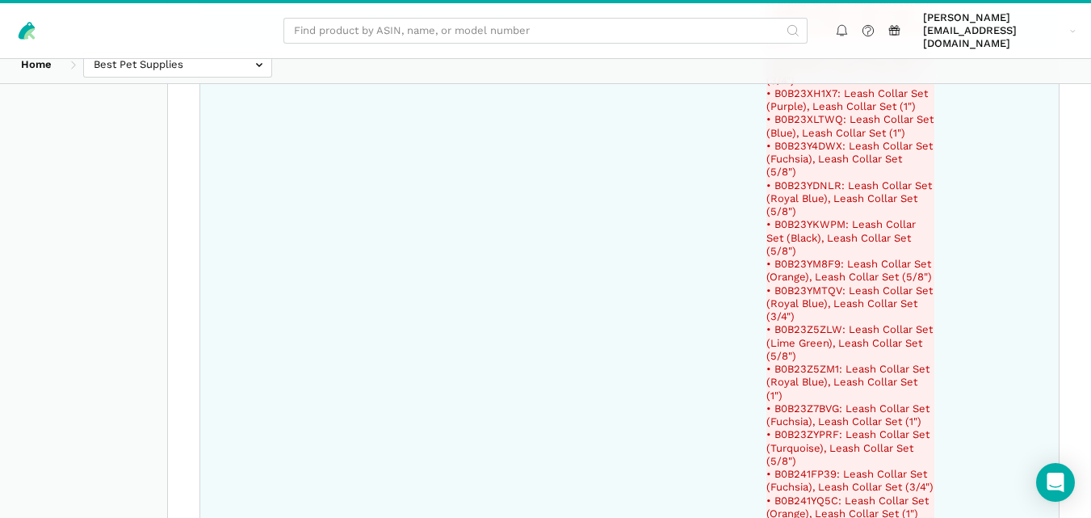
click at [783, 87] on del "• B0B23X8CQF: Leash Collar Set (Baby Blue), Leash Collar Set (3/4")" at bounding box center [851, 68] width 168 height 40
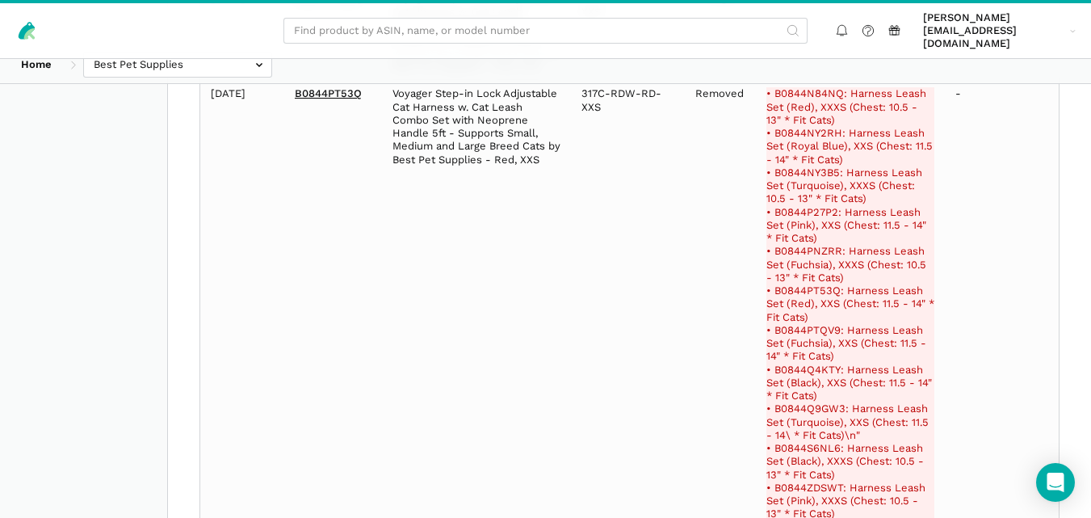
scroll to position [237520, 0]
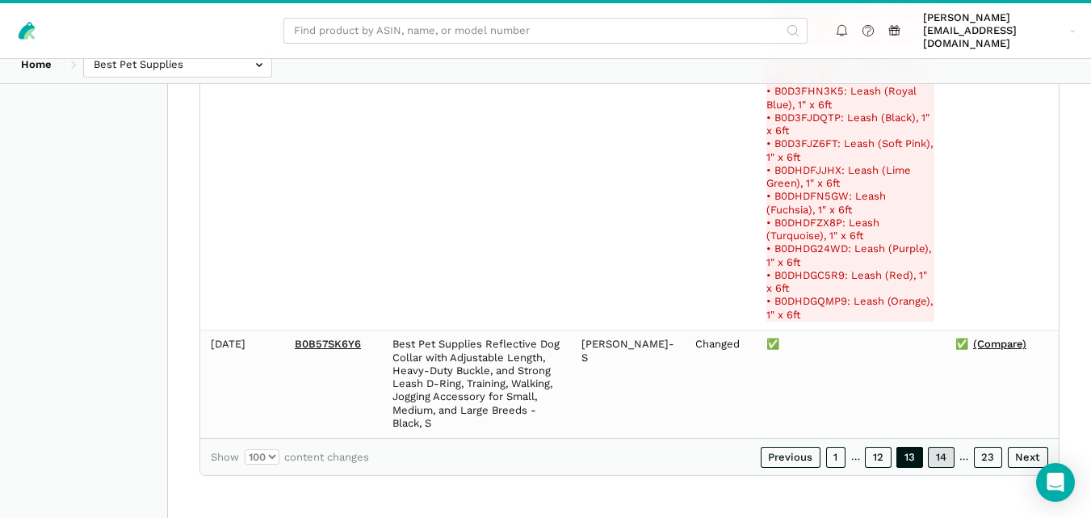
click at [949, 452] on link "14" at bounding box center [941, 457] width 27 height 21
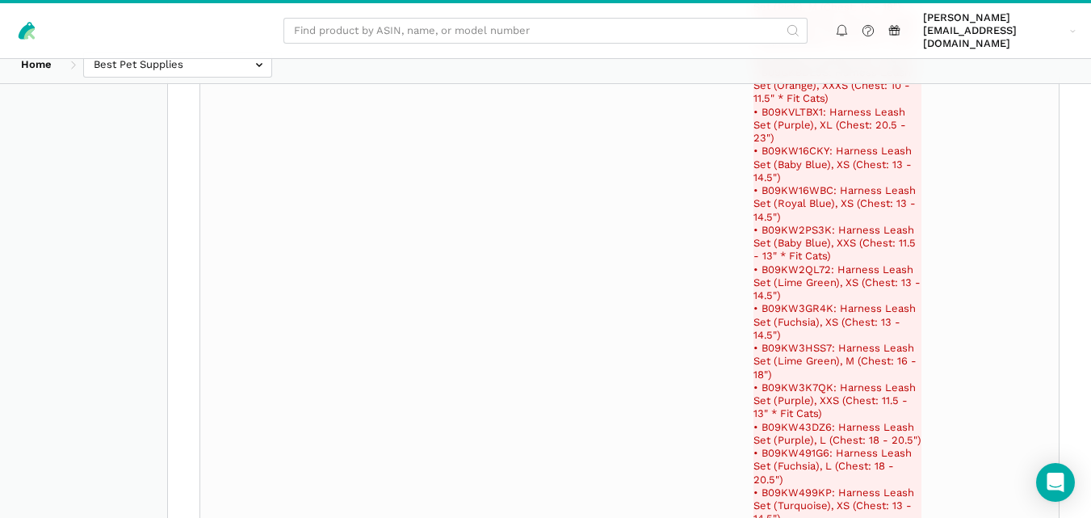
scroll to position [294284, 0]
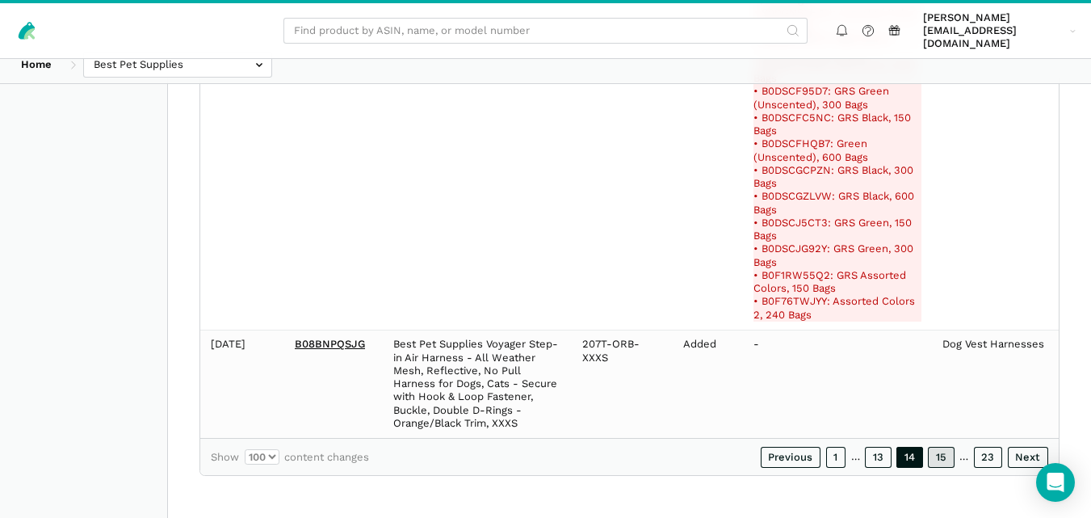
click at [948, 458] on link "15" at bounding box center [941, 457] width 27 height 21
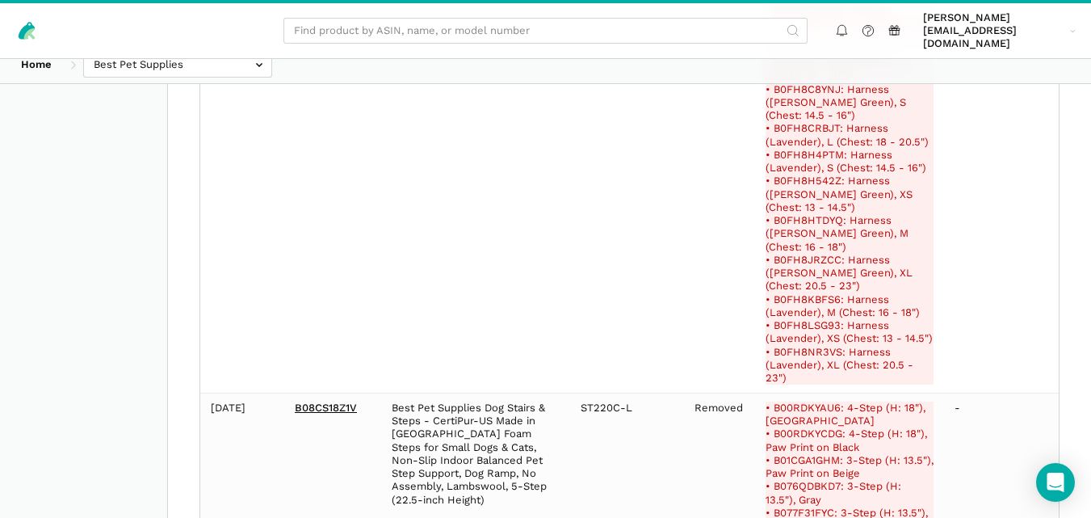
scroll to position [272545, 0]
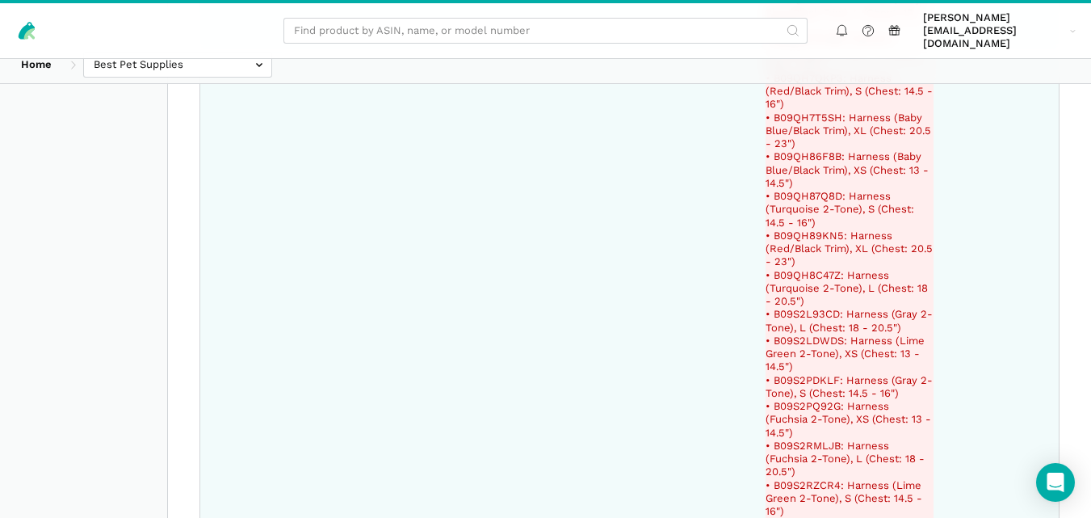
click at [784, 269] on del "• B09QH8C47Z: Harness (Turquoise 2-Tone), L (Chest: 18 - 20.5")" at bounding box center [850, 289] width 168 height 40
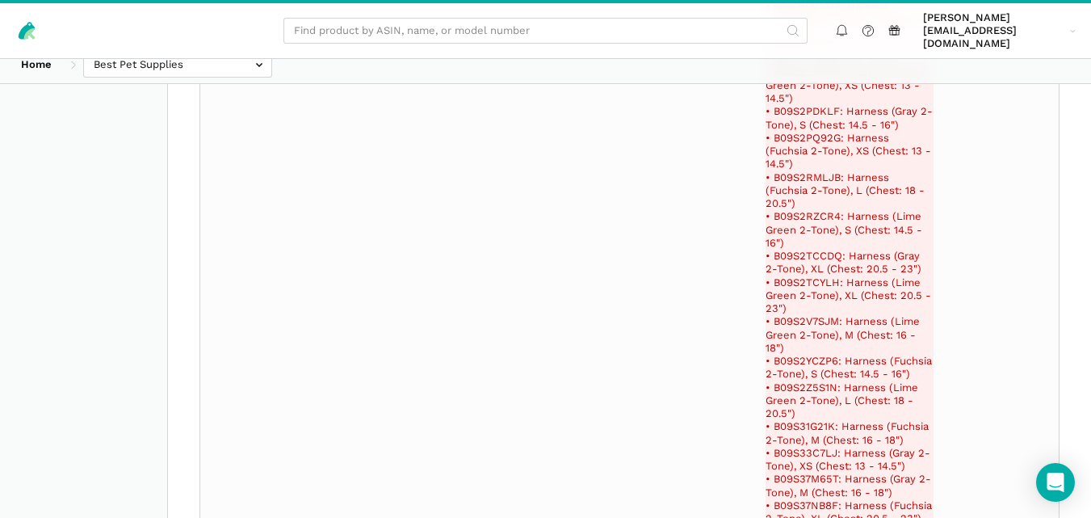
scroll to position [286172, 0]
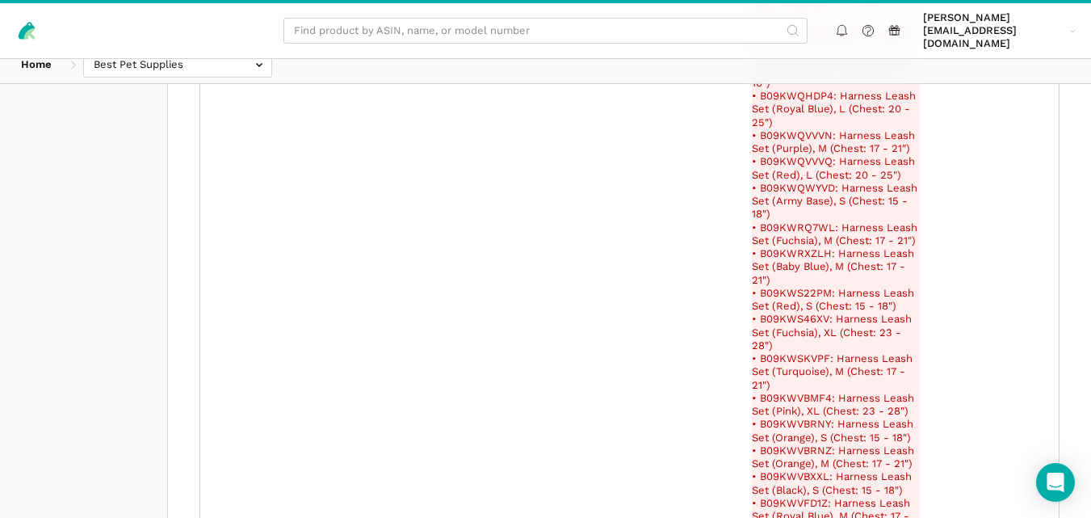
scroll to position [221985, 0]
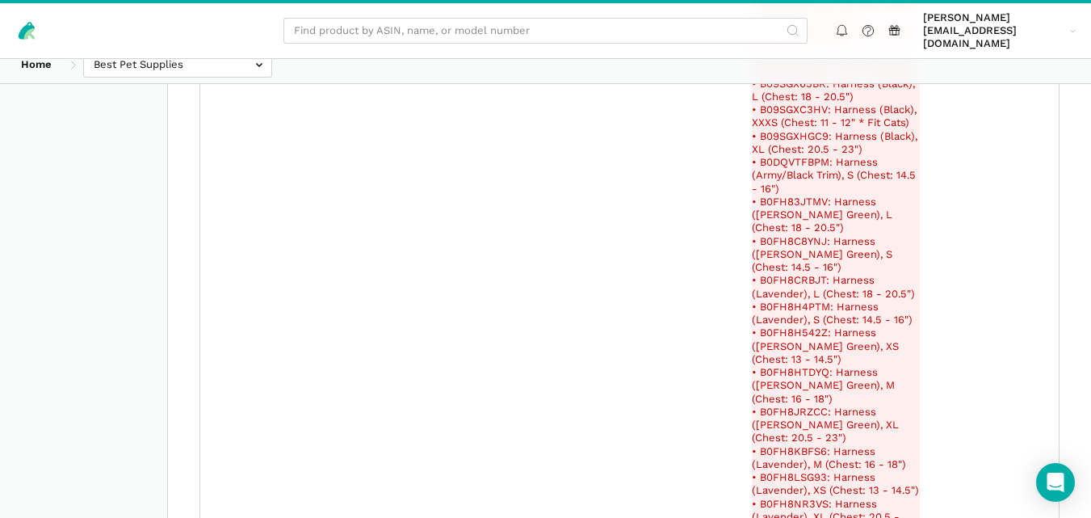
scroll to position [224274, 0]
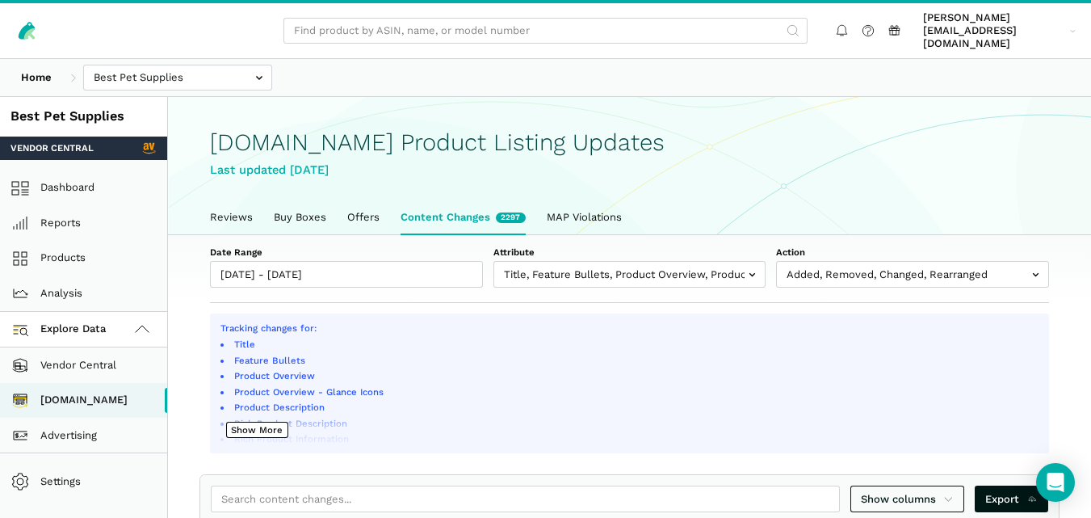
select select "100"
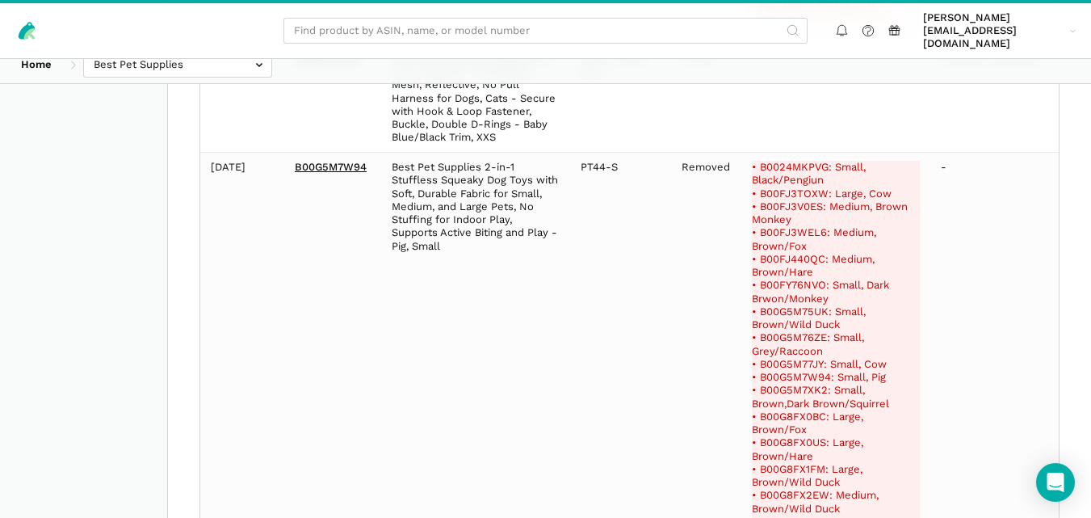
scroll to position [222666, 0]
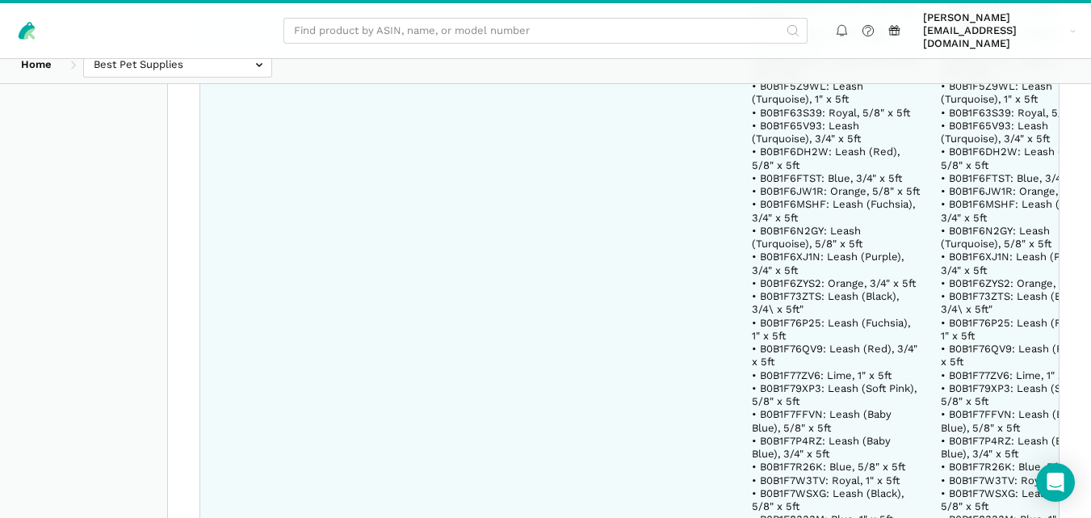
copy span "B0B1FMB4MR"
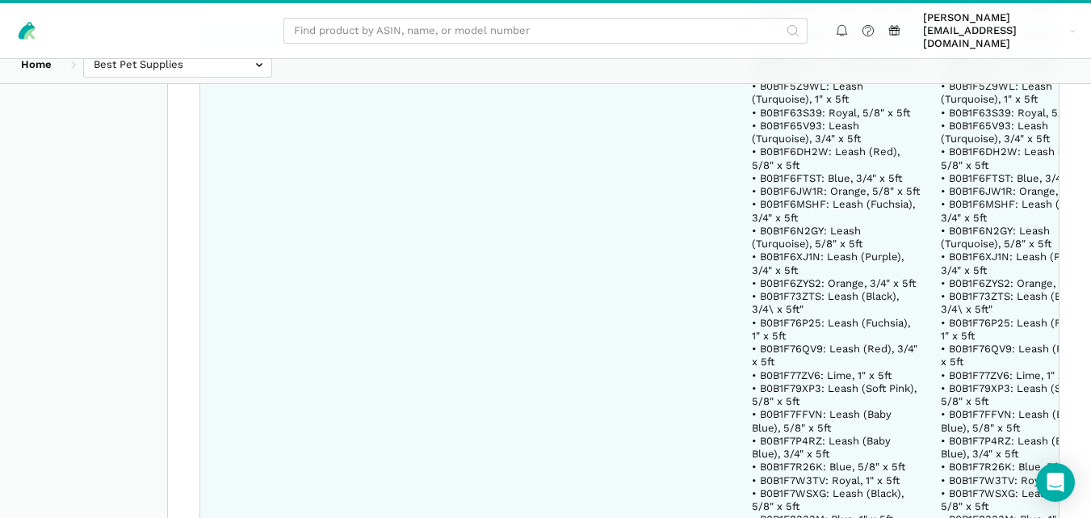
copy span "B0B1F93816"
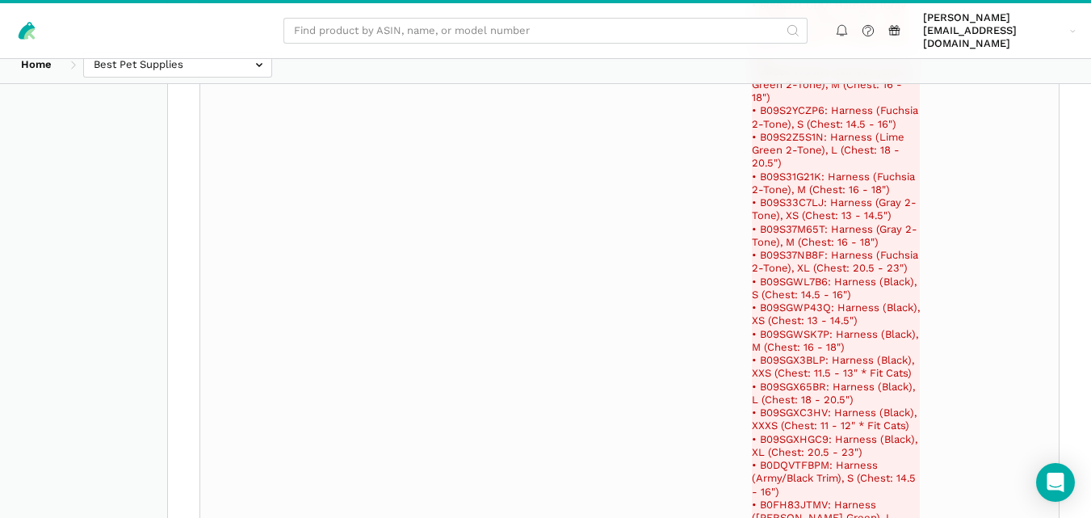
scroll to position [236318, 0]
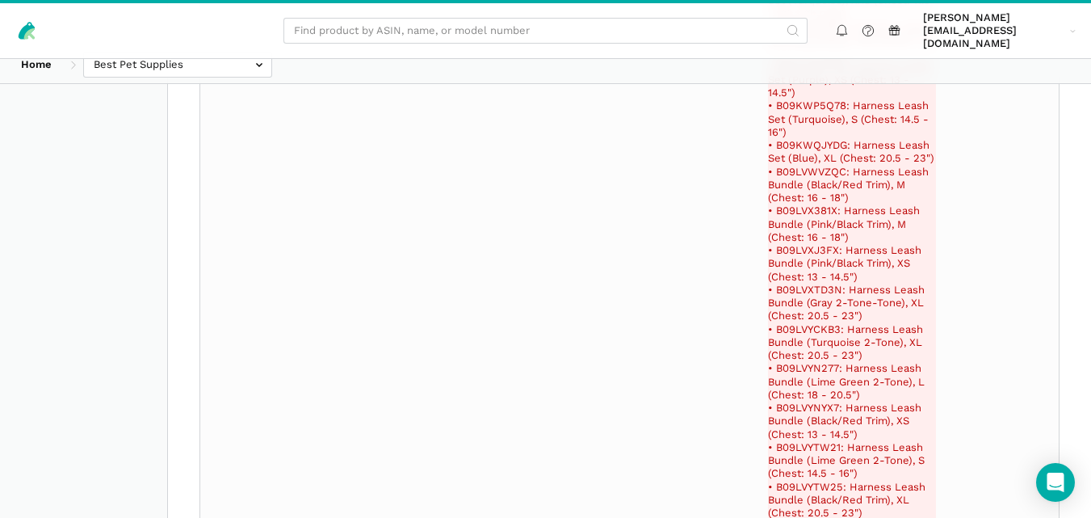
scroll to position [242666, 0]
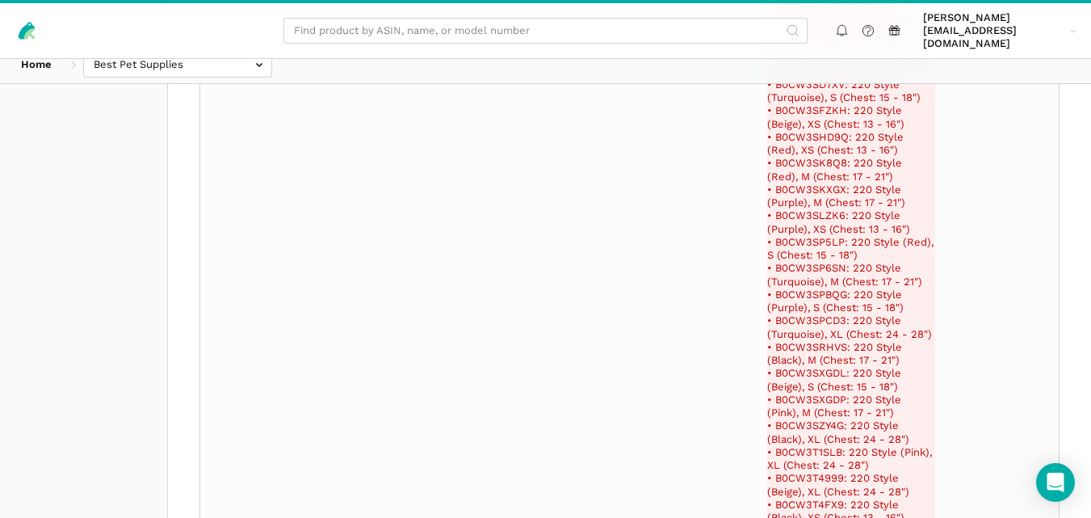
scroll to position [252932, 0]
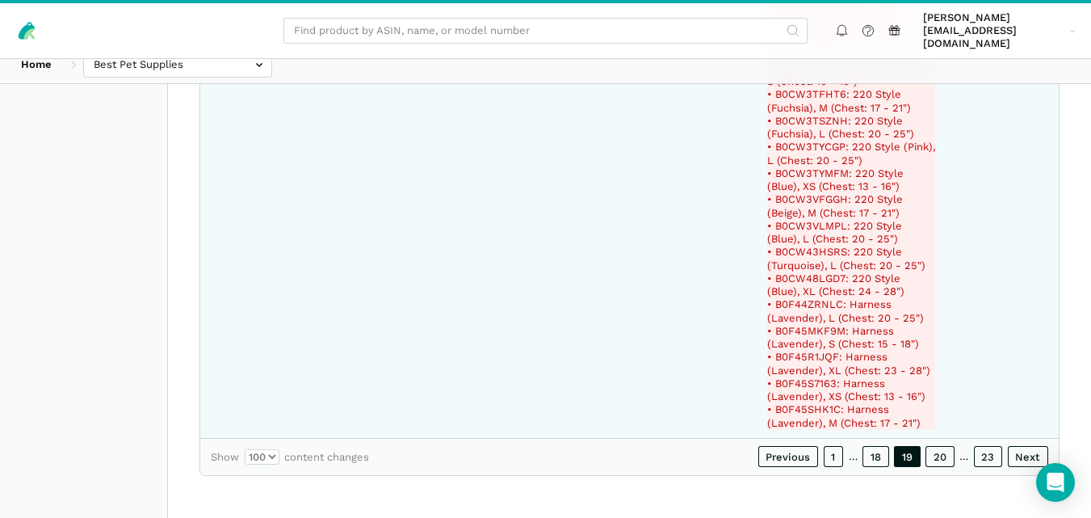
click at [804, 377] on del "• B0F45S7163: Harness (Lavender), XS (Chest: 13 - 16")" at bounding box center [851, 390] width 168 height 27
copy del "B0F45S7163"
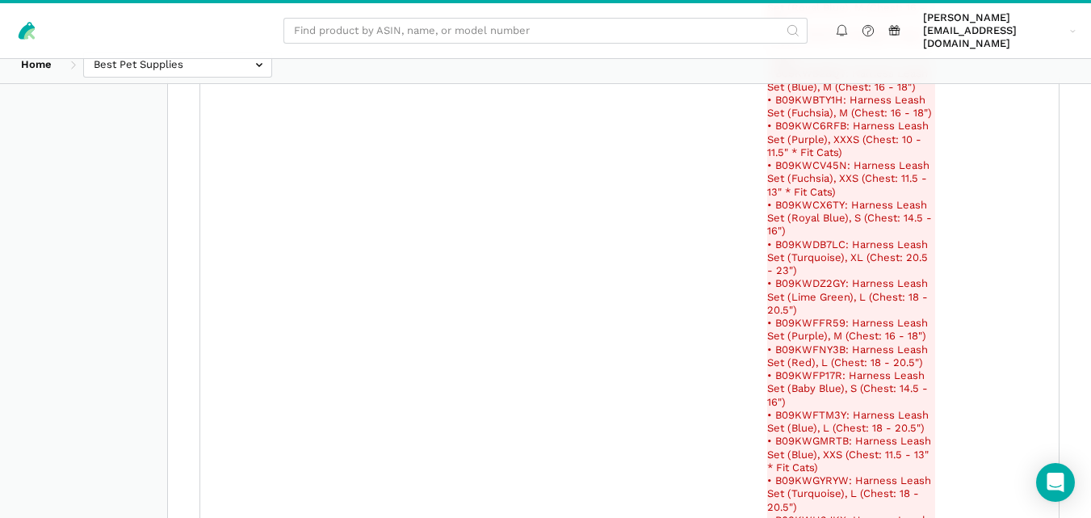
scroll to position [130768, 0]
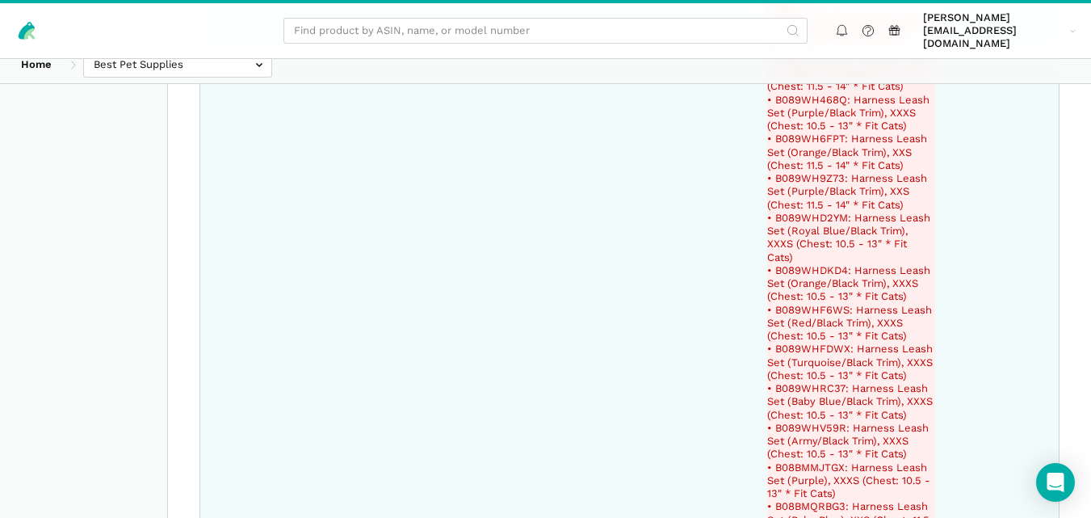
copy del "B08BMS63KR"
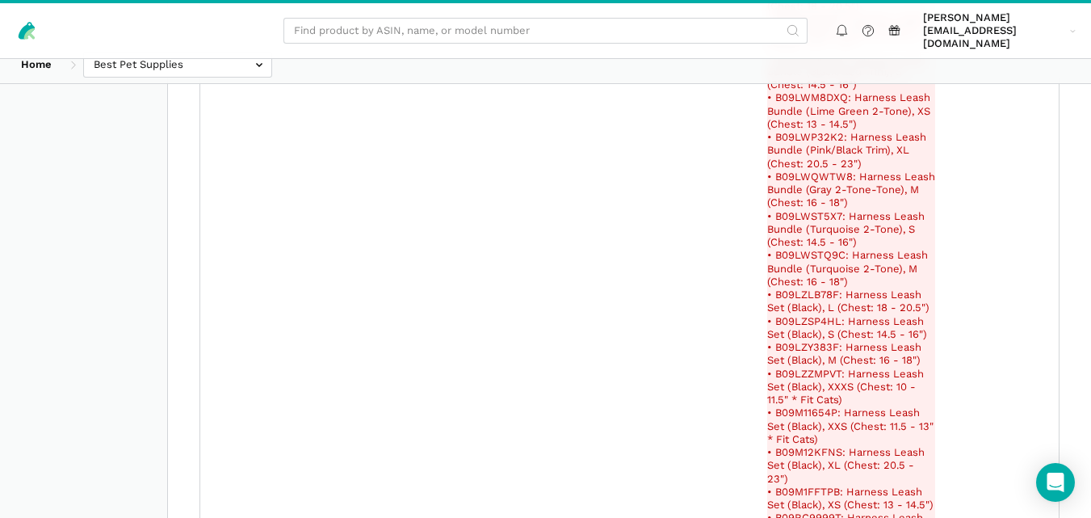
scroll to position [252932, 0]
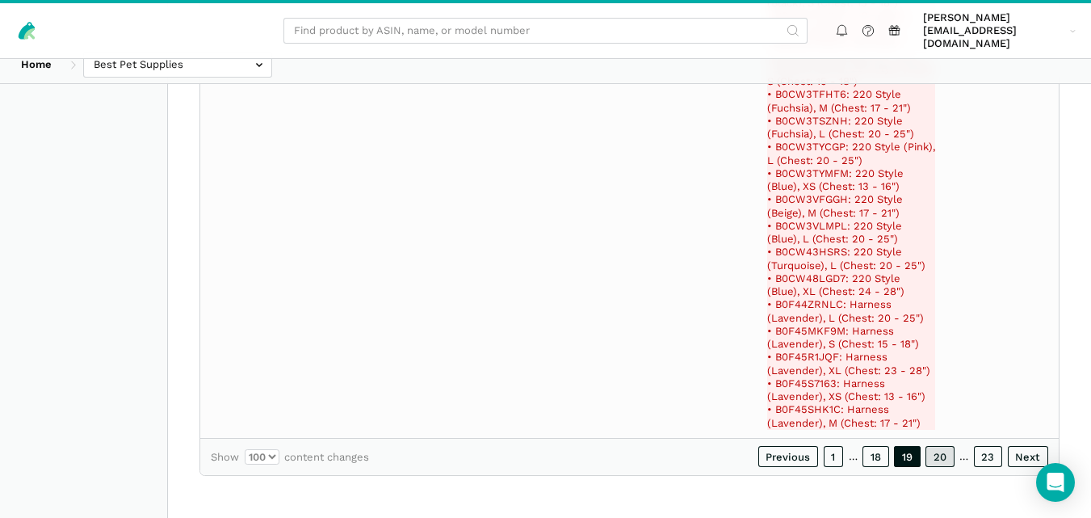
click at [945, 455] on link "20" at bounding box center [940, 456] width 29 height 21
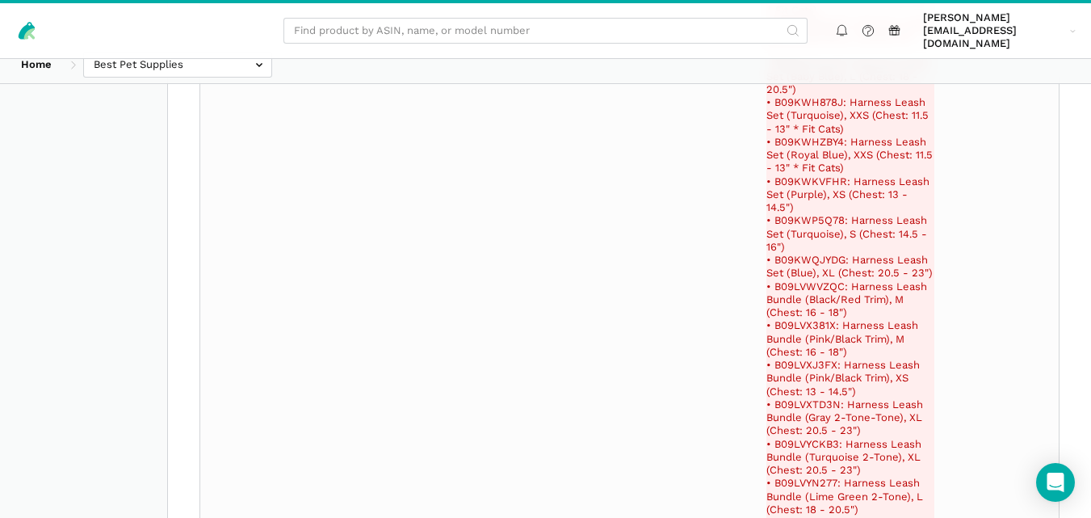
scroll to position [277048, 0]
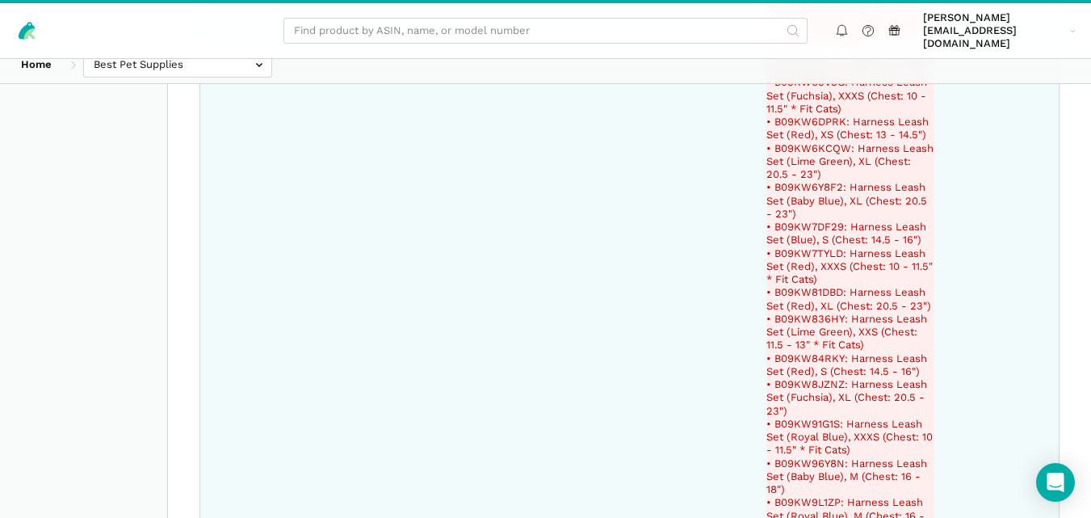
copy del "B09GJVT971"
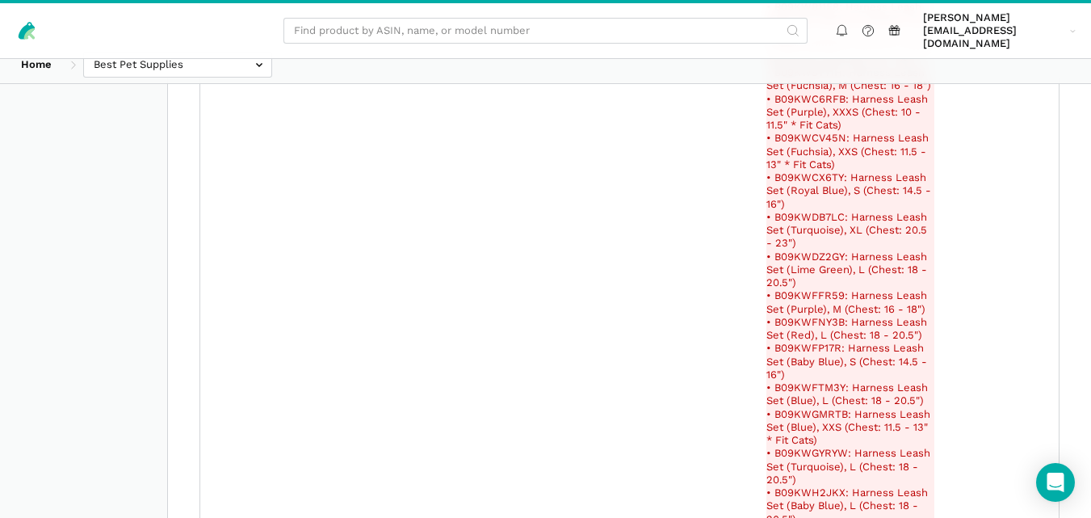
scroll to position [111132, 0]
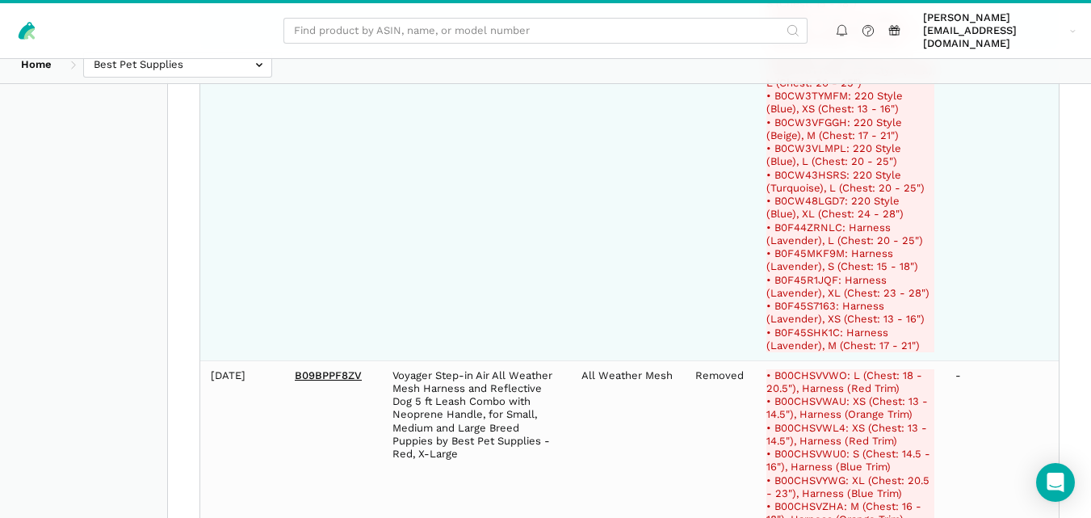
copy del "B0CW3SPBQG"
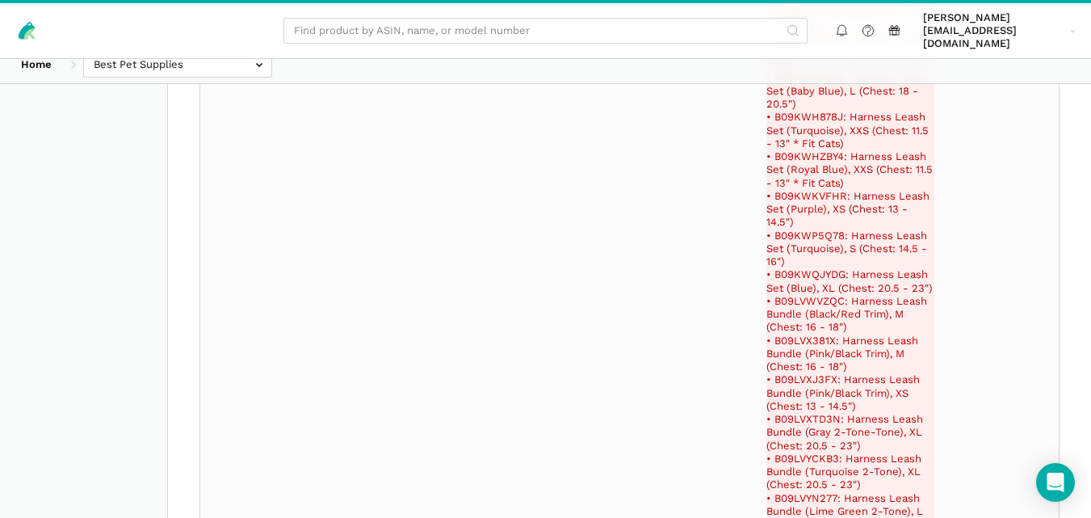
scroll to position [283599, 0]
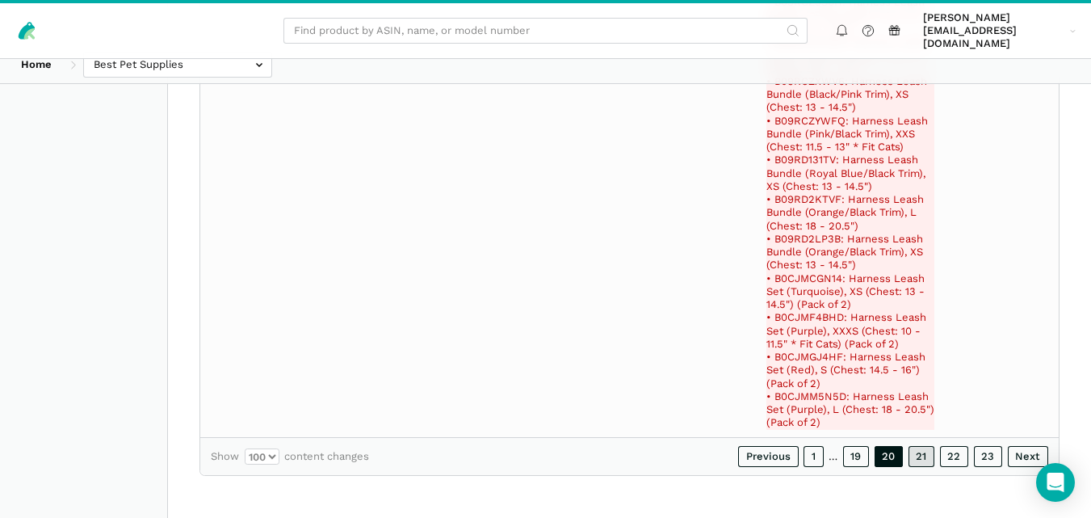
click at [927, 465] on link "21" at bounding box center [922, 456] width 27 height 21
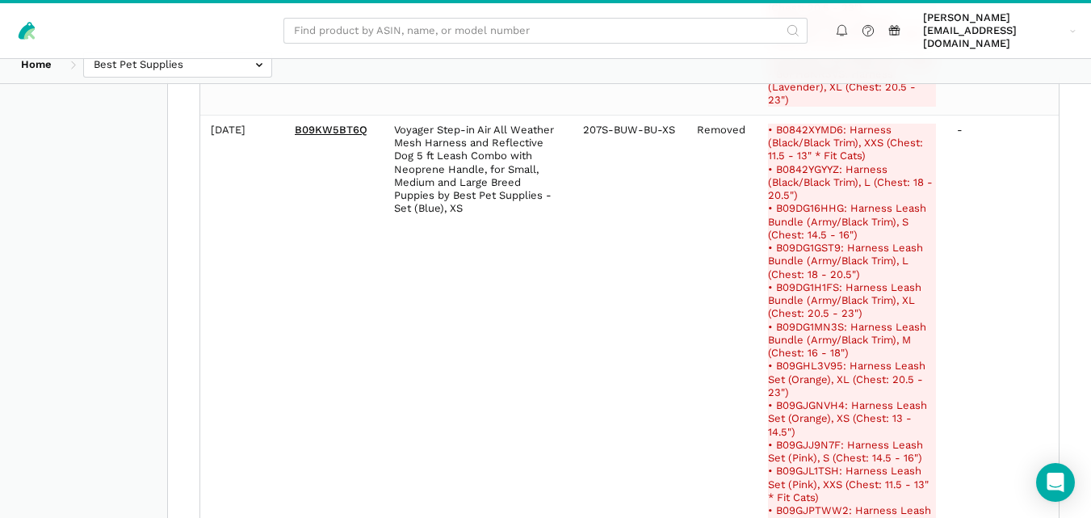
scroll to position [352927, 0]
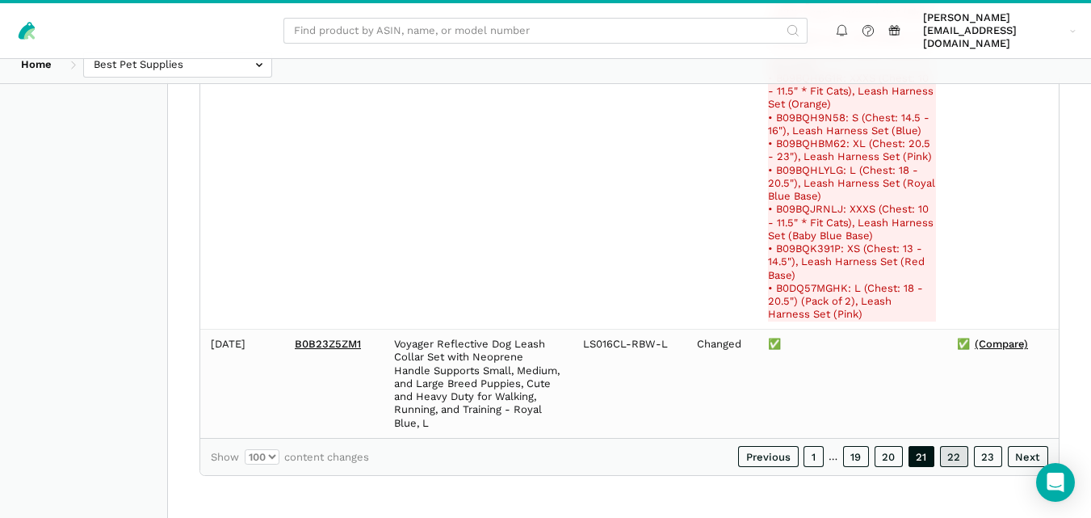
click at [952, 463] on link "22" at bounding box center [954, 456] width 29 height 21
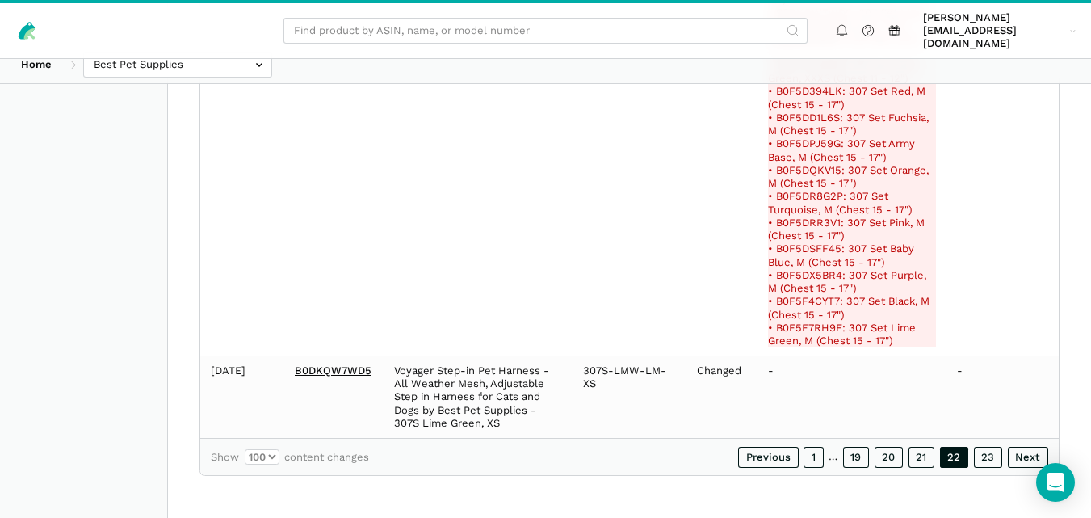
scroll to position [350708, 0]
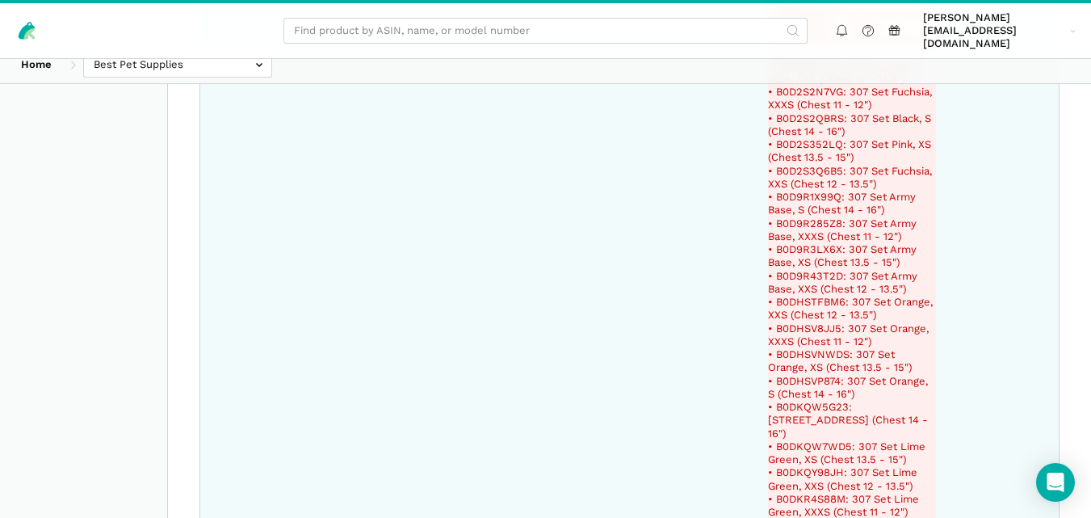
copy del "B0F5F7RH9F"
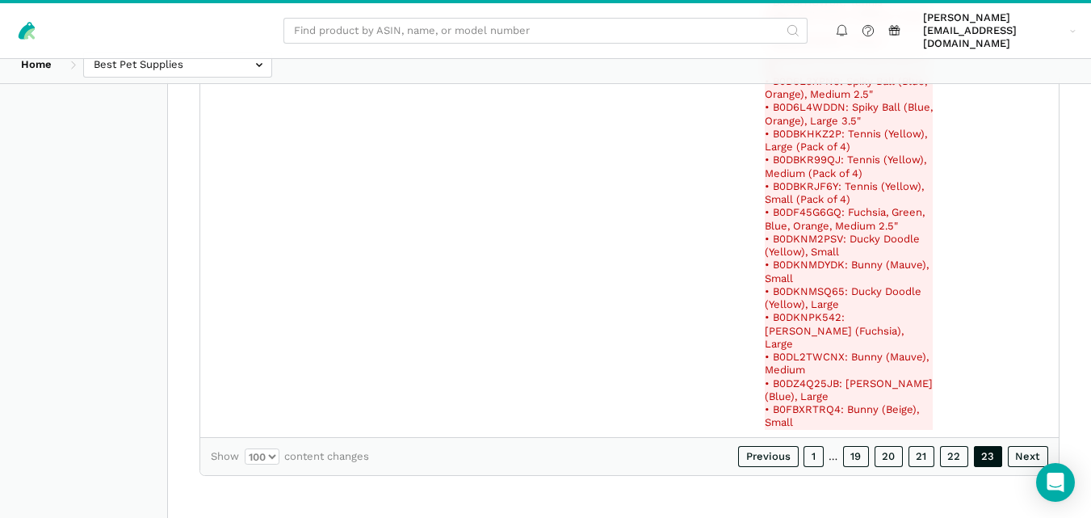
scroll to position [259617, 0]
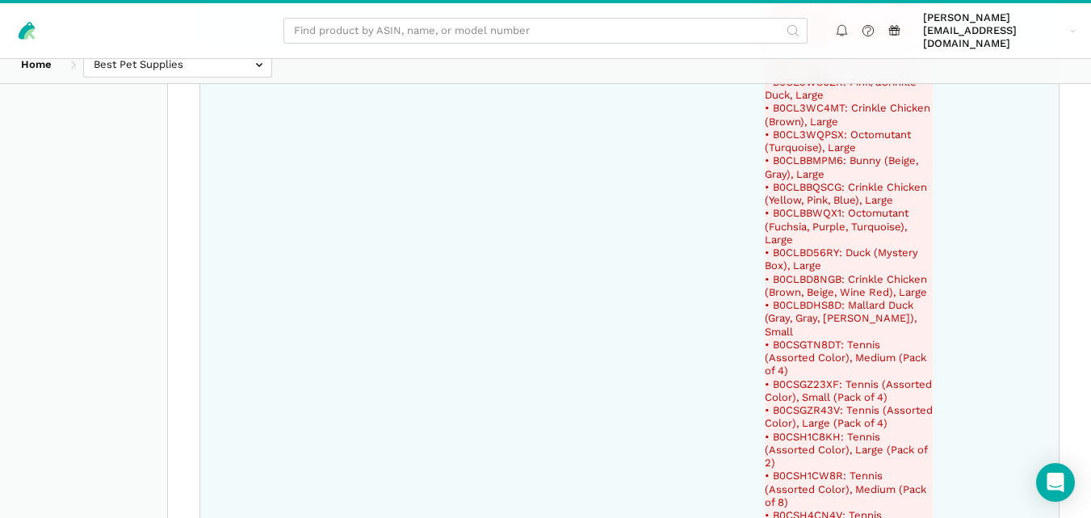
copy del "B0DZ4Q25JB"
